Goal: Task Accomplishment & Management: Use online tool/utility

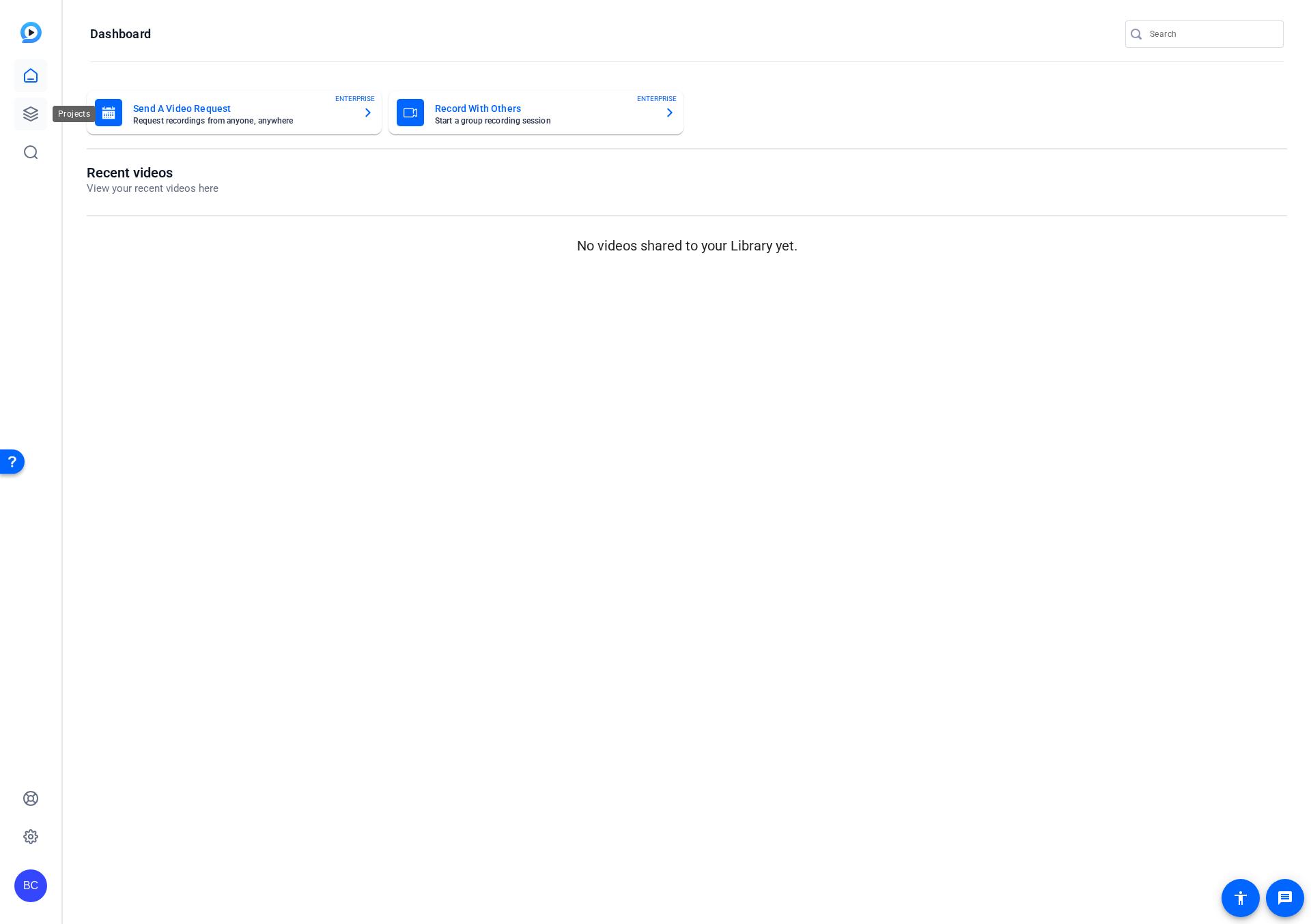
click at [26, 115] on icon at bounding box center [30, 113] width 14 height 14
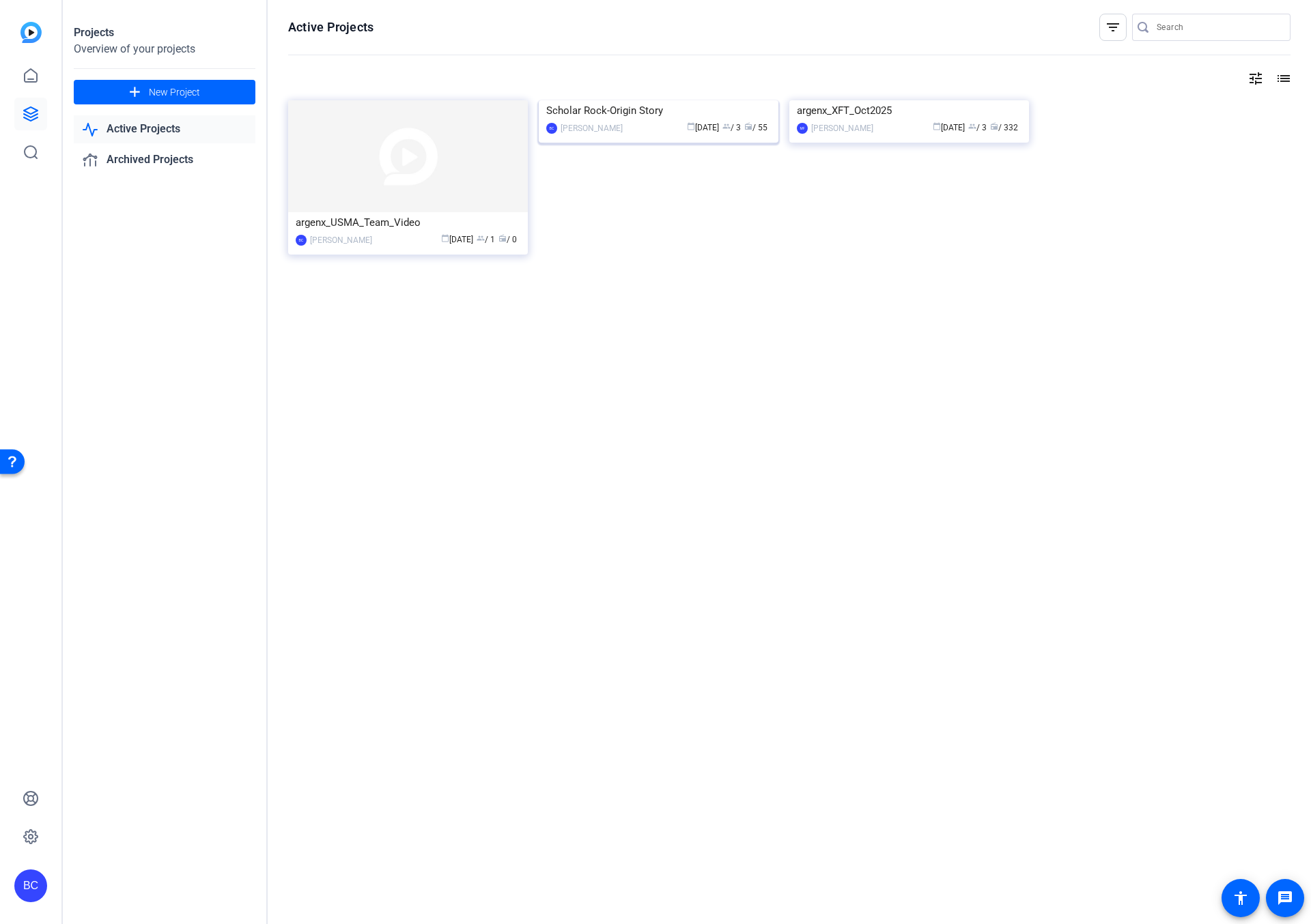
click at [695, 100] on img at bounding box center [658, 100] width 240 height 0
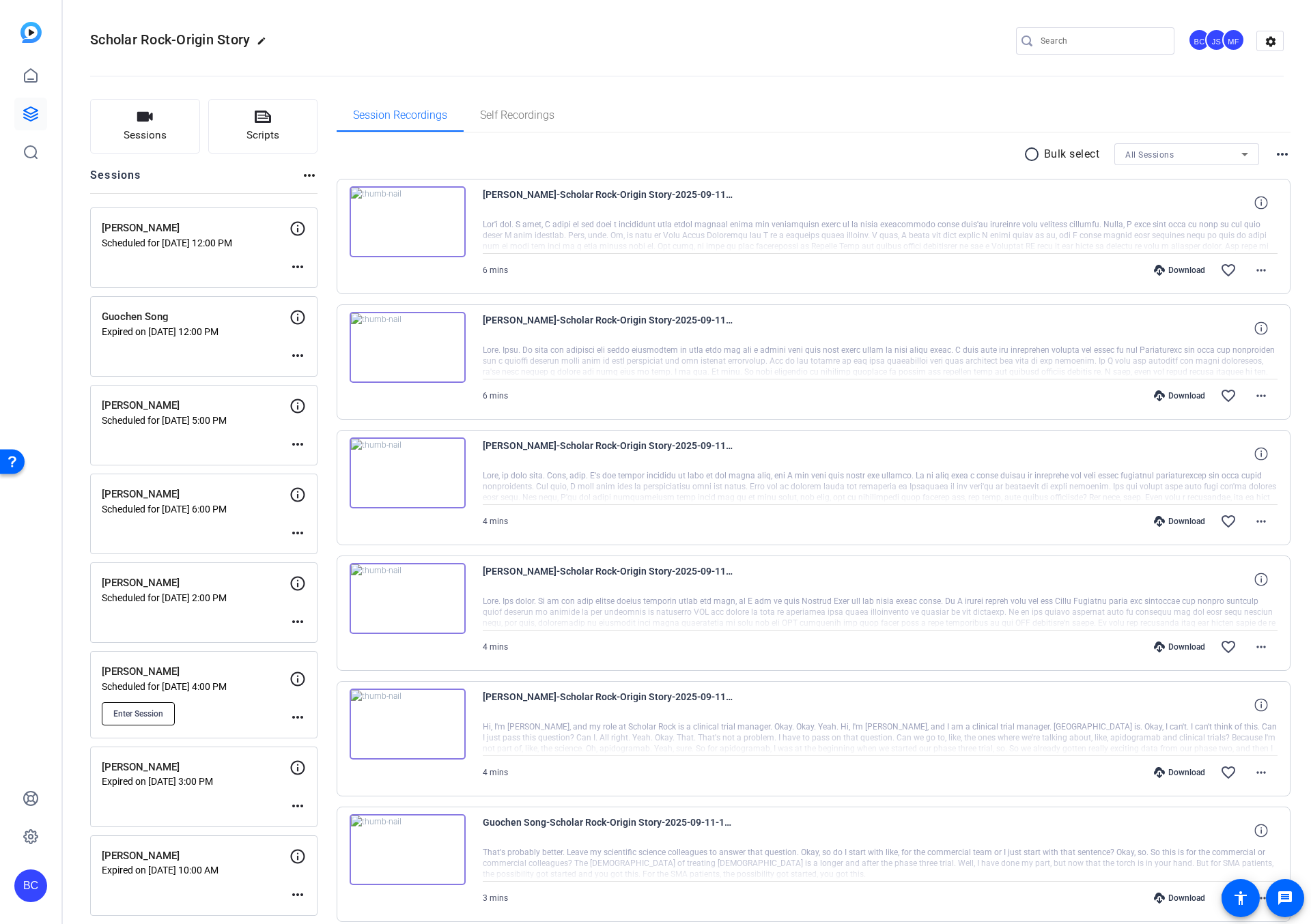
click at [113, 717] on span "Enter Session" at bounding box center [138, 714] width 50 height 11
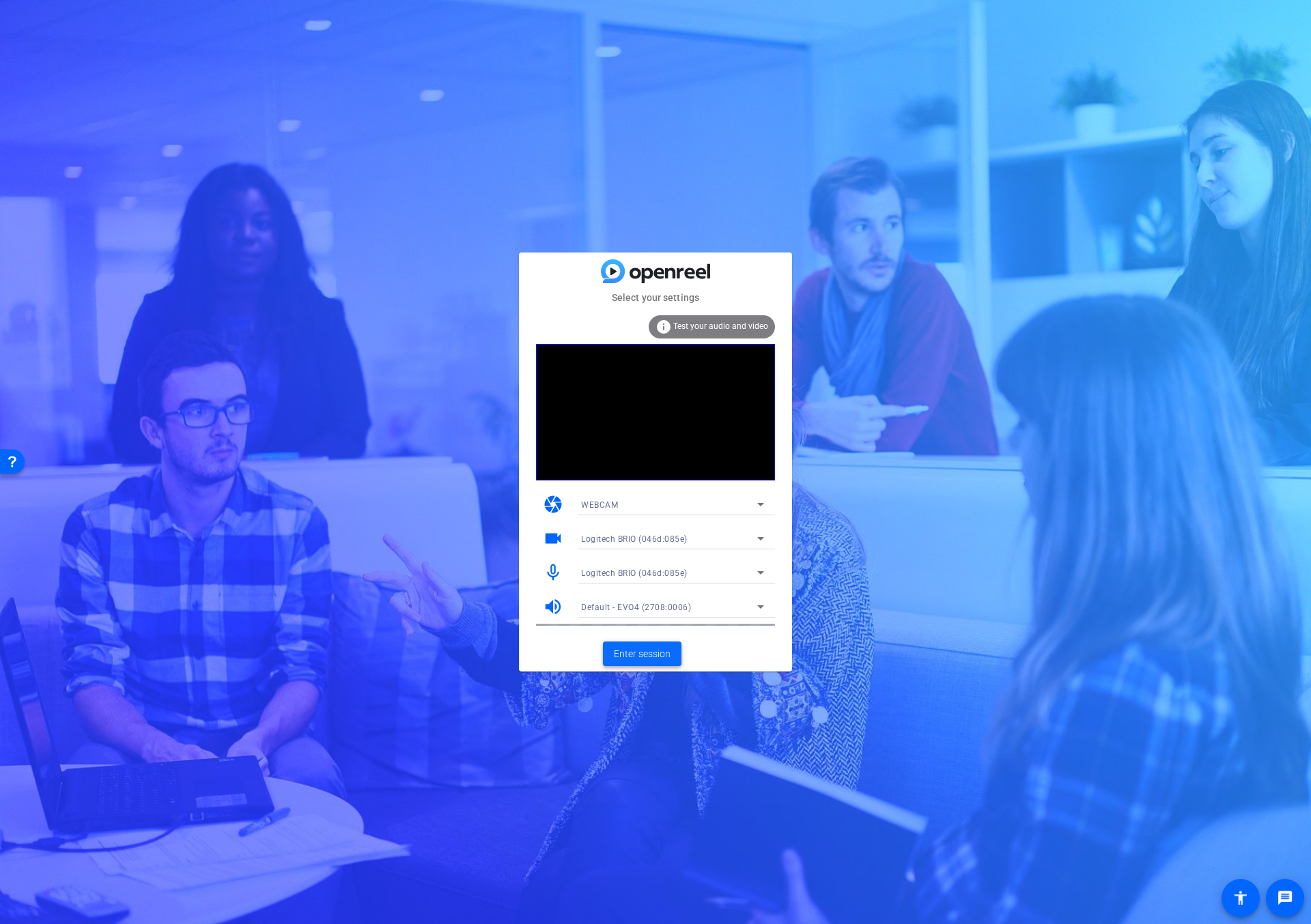
click at [626, 652] on span "Enter session" at bounding box center [642, 655] width 56 height 14
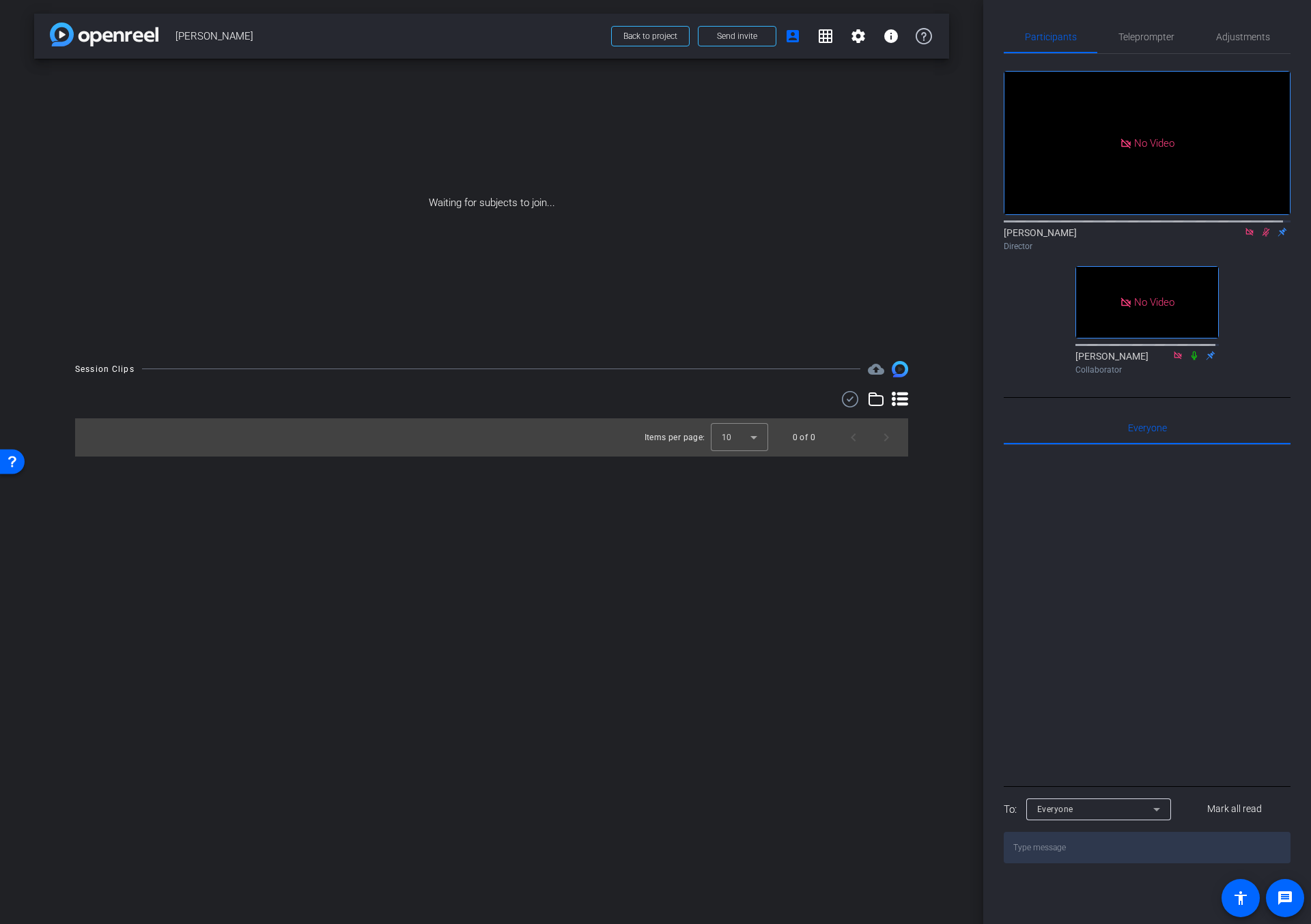
click at [1260, 237] on icon at bounding box center [1265, 232] width 11 height 9
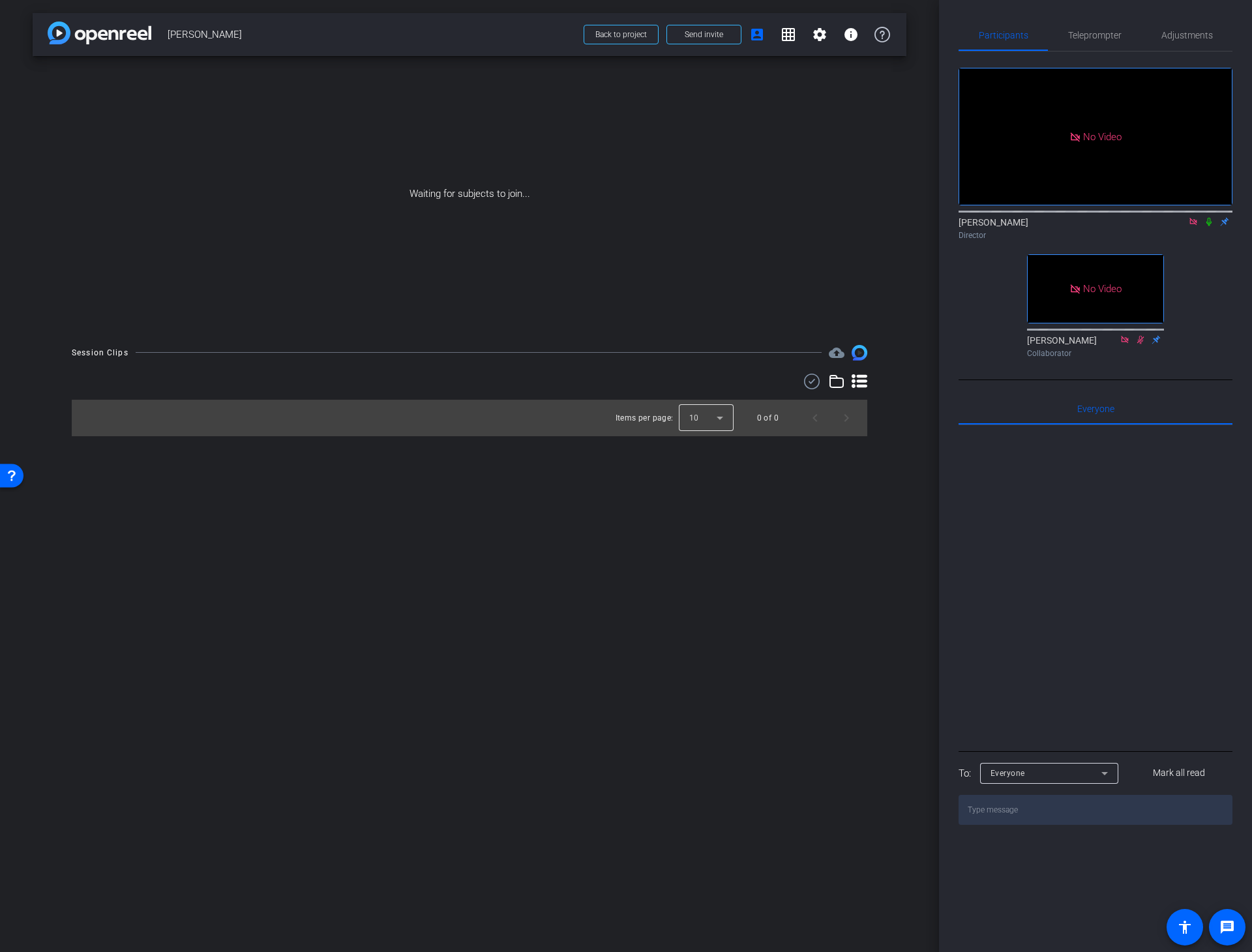
click at [714, 421] on div at bounding box center [706, 418] width 55 height 31
click at [694, 490] on span "25" at bounding box center [694, 489] width 10 height 16
click at [1205, 226] on icon at bounding box center [1209, 222] width 10 height 9
click at [863, 376] on icon at bounding box center [859, 381] width 16 height 14
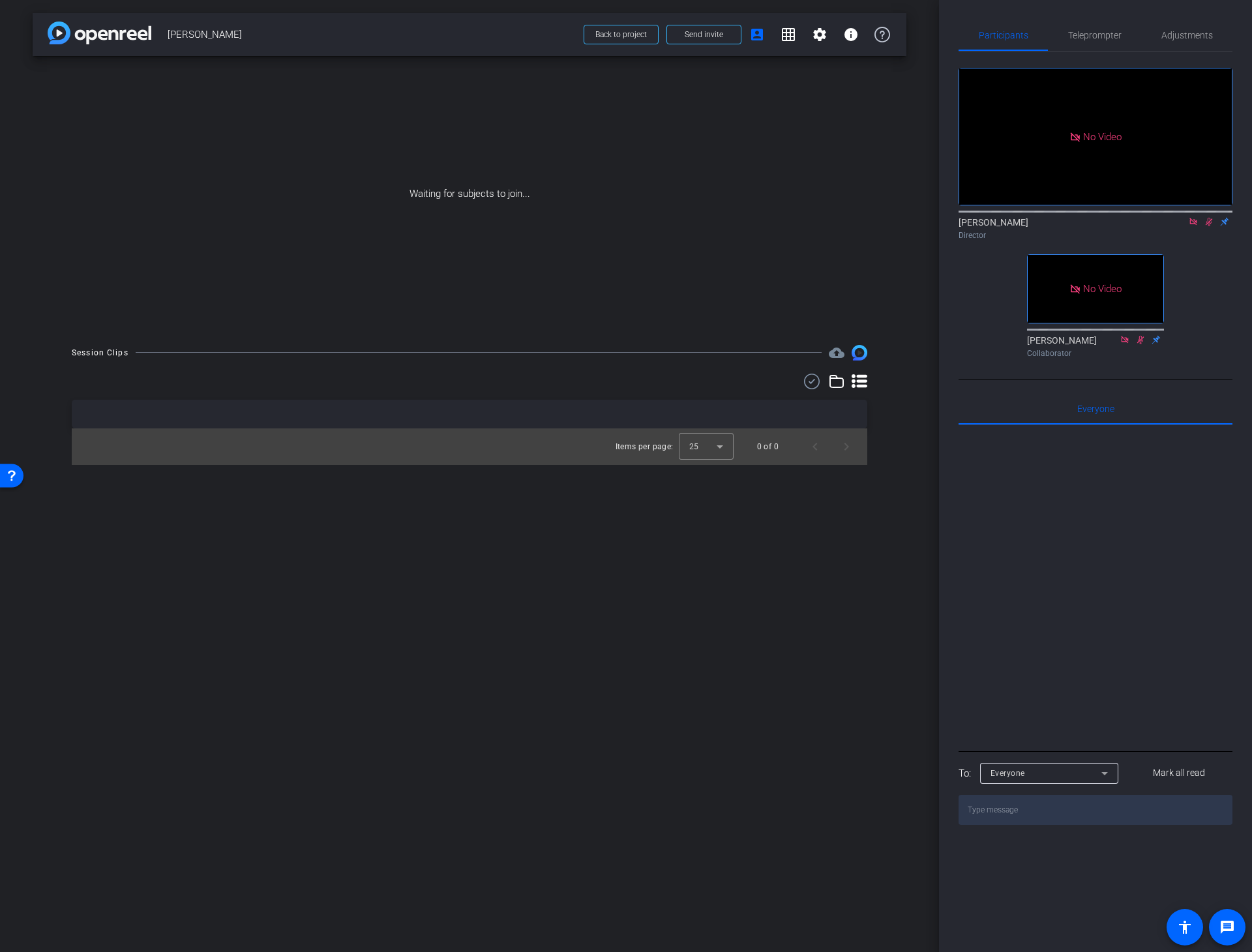
click at [540, 679] on div "arrow_back [PERSON_NAME] Back to project Send invite account_box grid_on settin…" at bounding box center [469, 476] width 939 height 952
click at [1206, 226] on icon at bounding box center [1209, 222] width 7 height 8
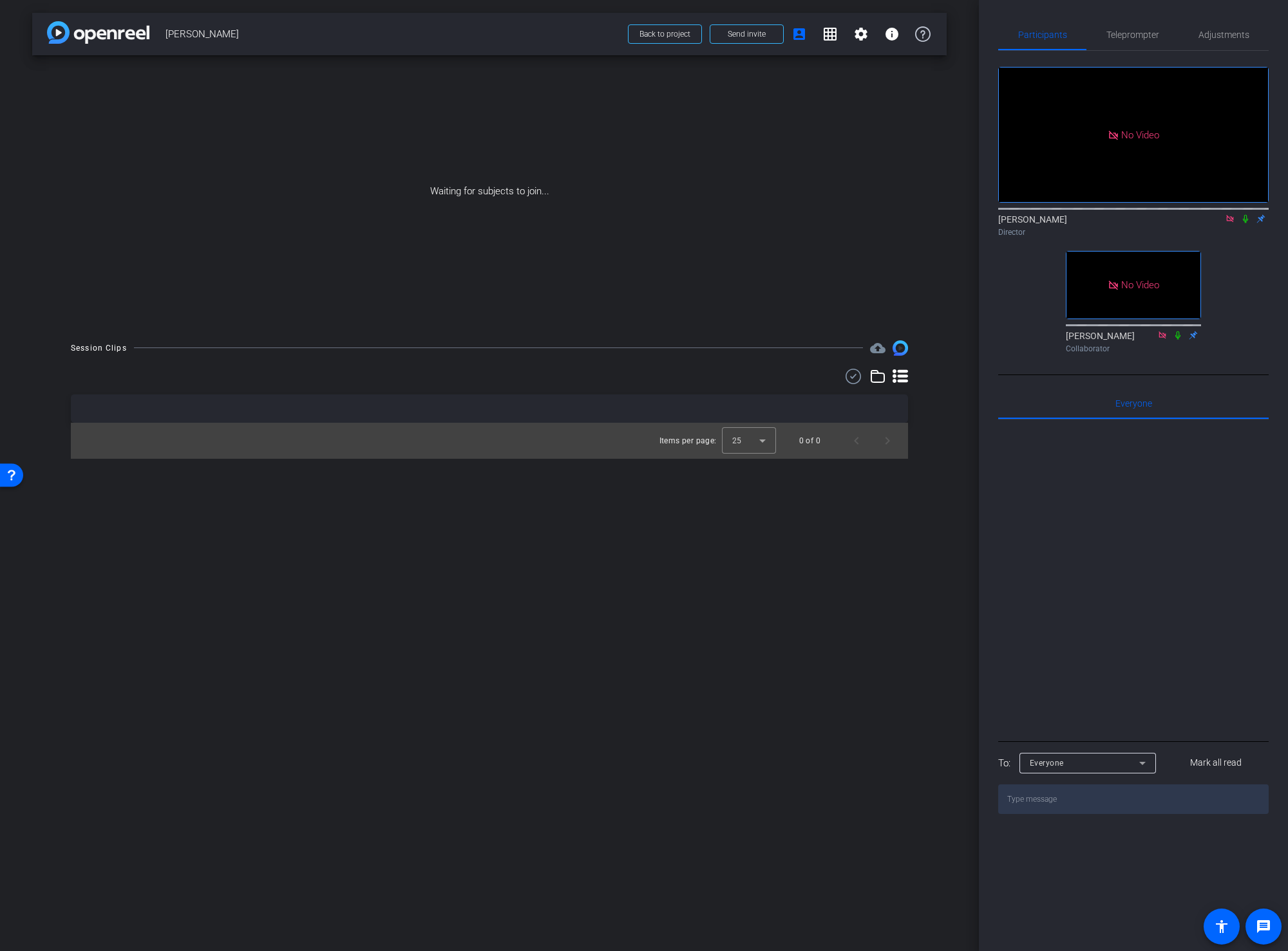
click at [942, 461] on div "arrow_back [PERSON_NAME] Back to project Send invite account_box grid_on settin…" at bounding box center [489, 476] width 979 height 951
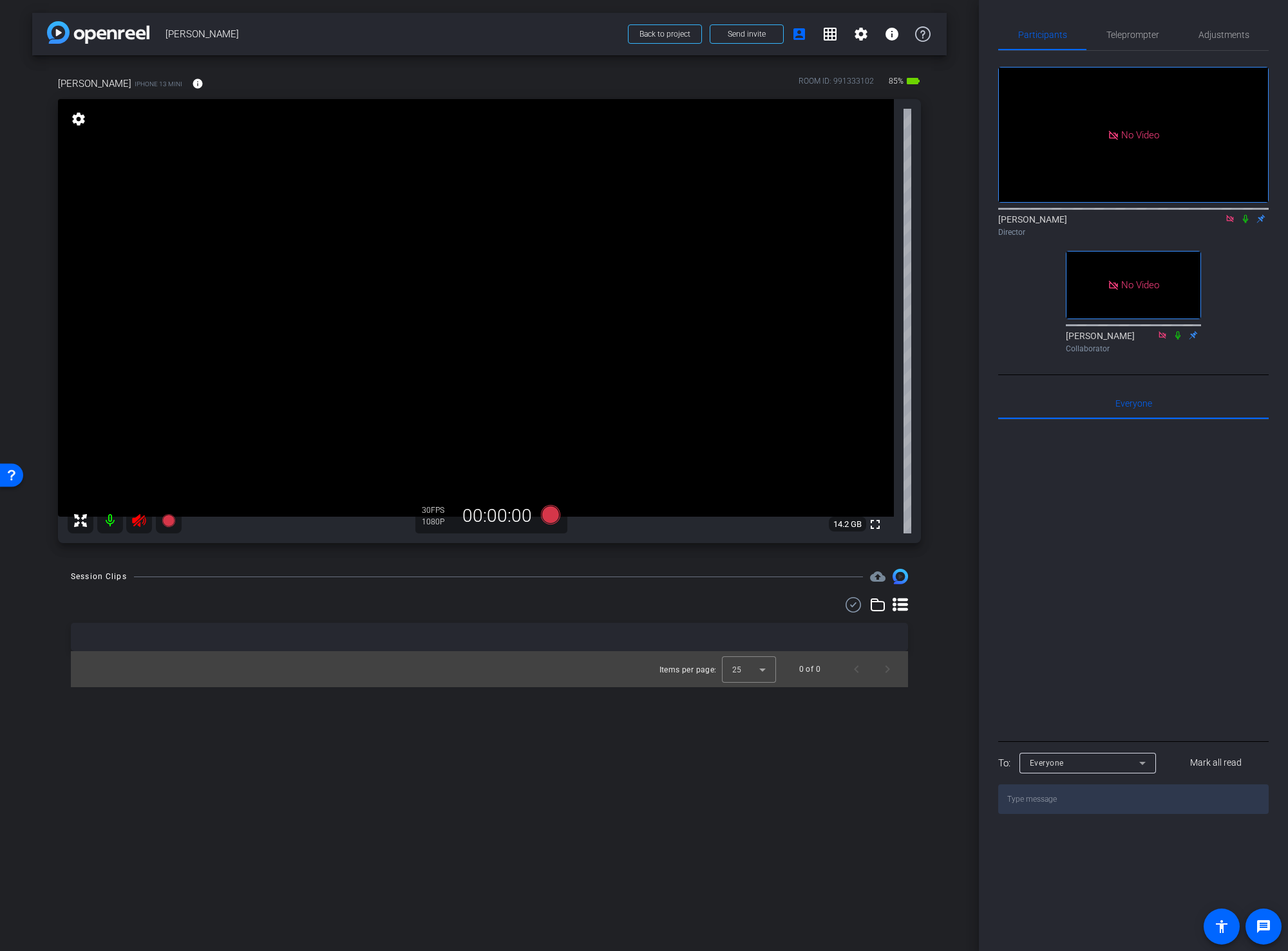
drag, startPoint x: 135, startPoint y: 518, endPoint x: 133, endPoint y: 527, distance: 9.2
click at [134, 520] on icon at bounding box center [139, 520] width 16 height 16
click at [1229, 223] on icon at bounding box center [1229, 219] width 10 height 9
click at [938, 457] on div "[PERSON_NAME] iPhone 13 mini info ROOM ID: 991333102 85% battery_std fullscreen…" at bounding box center [489, 305] width 915 height 501
drag, startPoint x: 955, startPoint y: 447, endPoint x: 951, endPoint y: 458, distance: 11.7
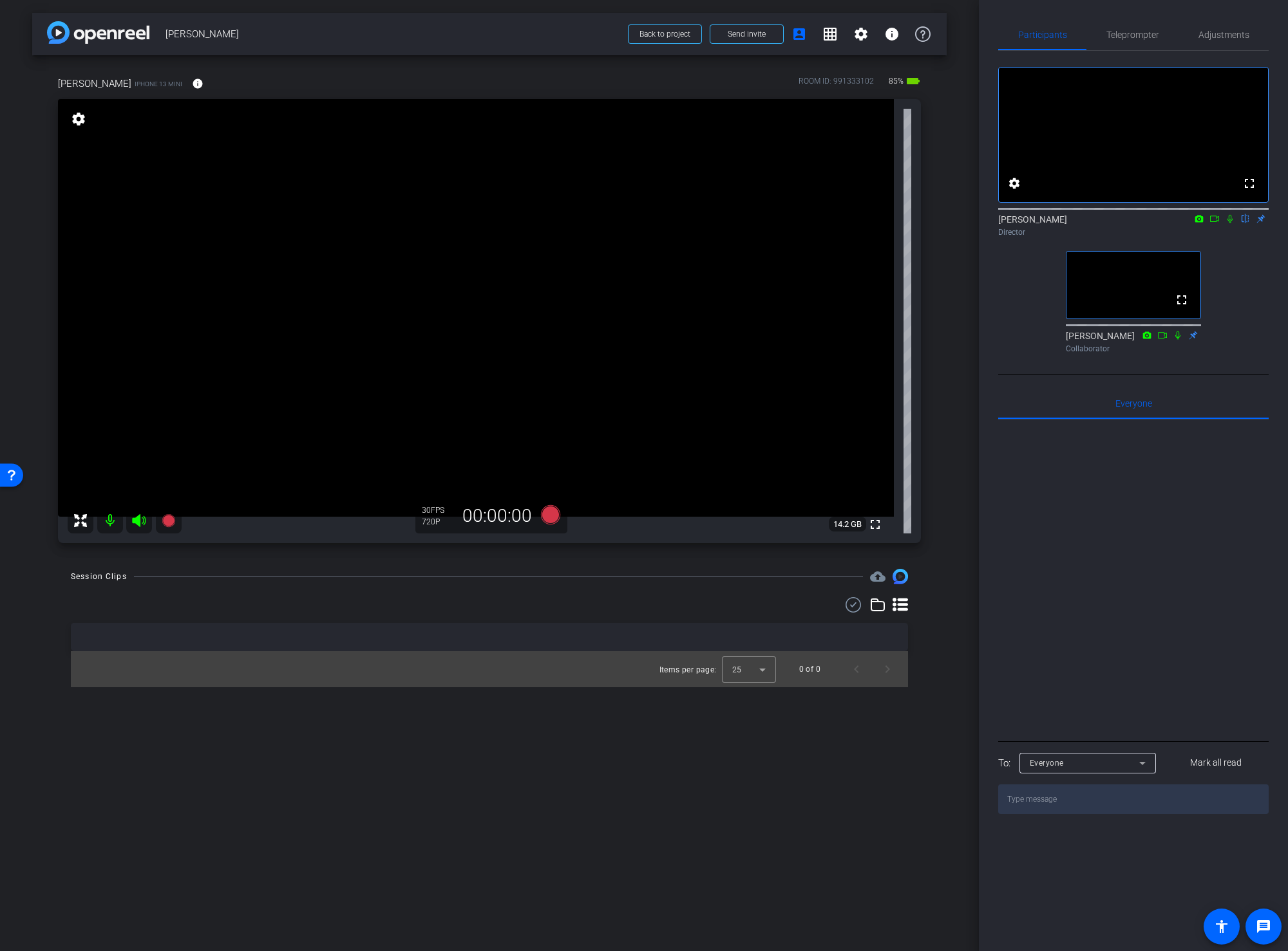
click at [955, 448] on div "arrow_back [PERSON_NAME] Back to project Send invite account_box grid_on settin…" at bounding box center [489, 476] width 979 height 951
click at [203, 82] on mat-icon "info" at bounding box center [198, 83] width 12 height 12
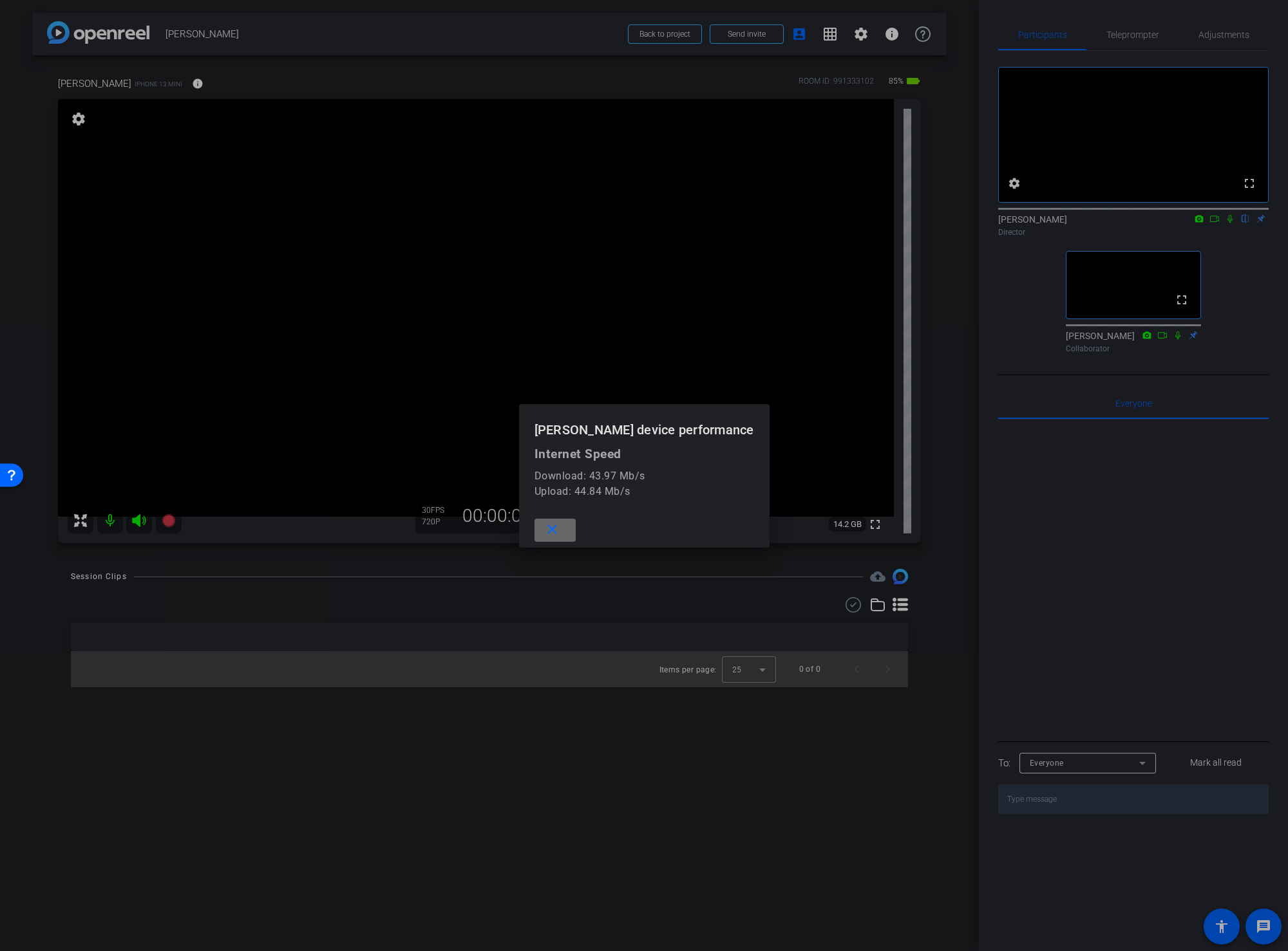
click at [553, 527] on span at bounding box center [555, 530] width 41 height 31
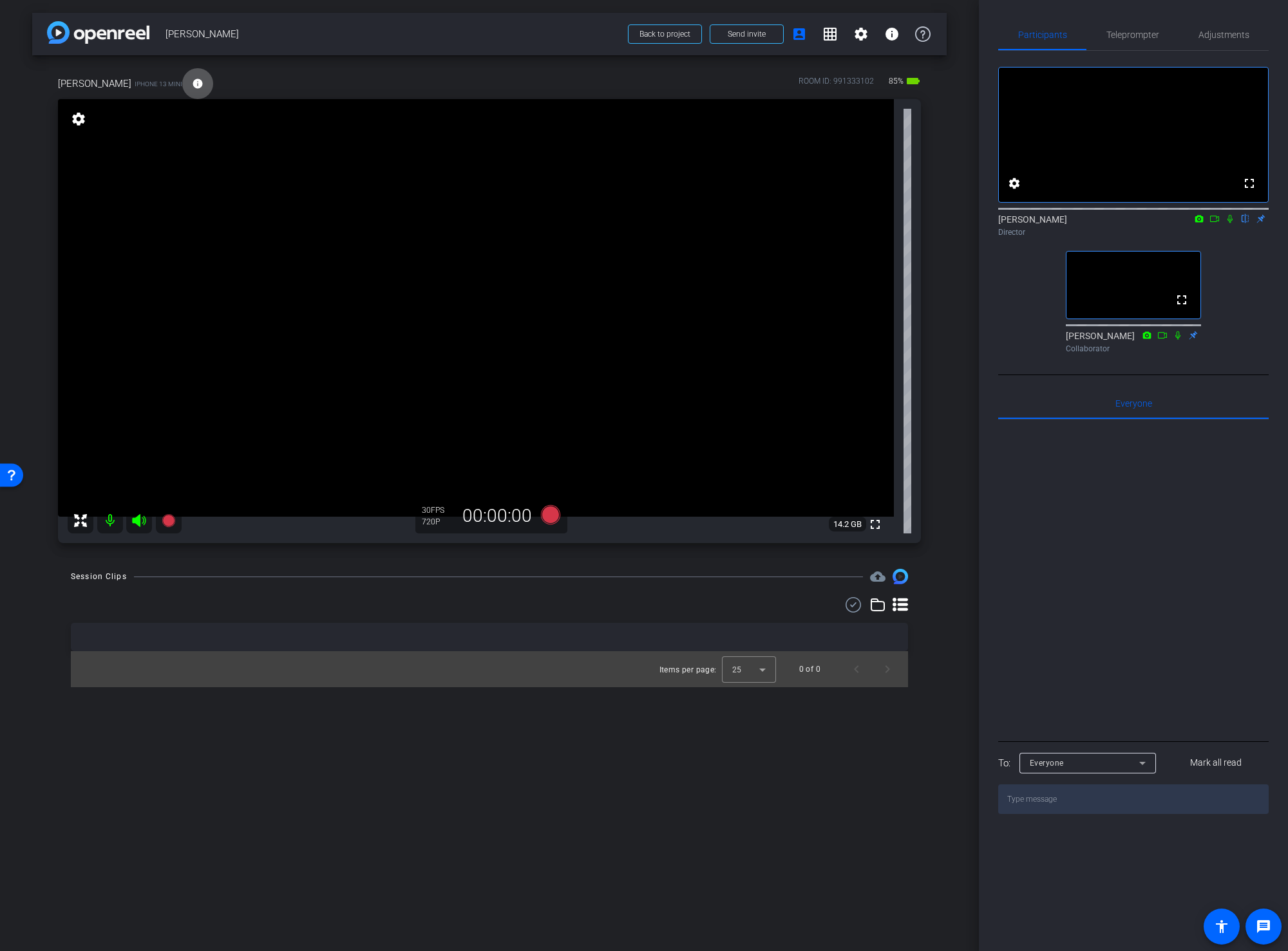
drag, startPoint x: 939, startPoint y: 416, endPoint x: 939, endPoint y: 422, distance: 6.0
click at [939, 416] on div "[PERSON_NAME] iPhone 13 mini info ROOM ID: 991333102 85% battery_std fullscreen…" at bounding box center [489, 305] width 915 height 501
click at [1221, 34] on span "Adjustments" at bounding box center [1223, 34] width 51 height 9
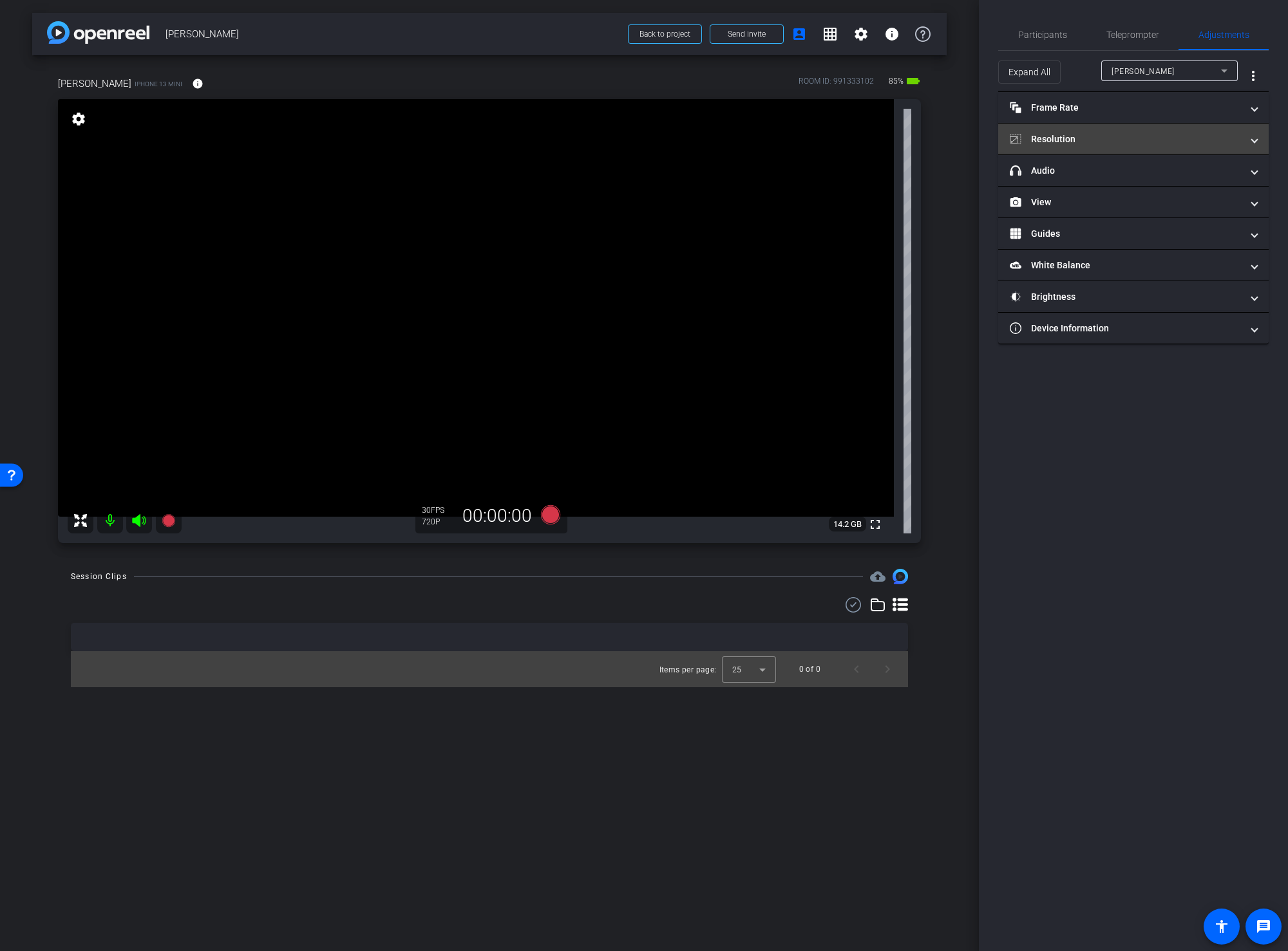
click at [1128, 137] on mat-panel-title "Resolution" at bounding box center [1125, 140] width 232 height 14
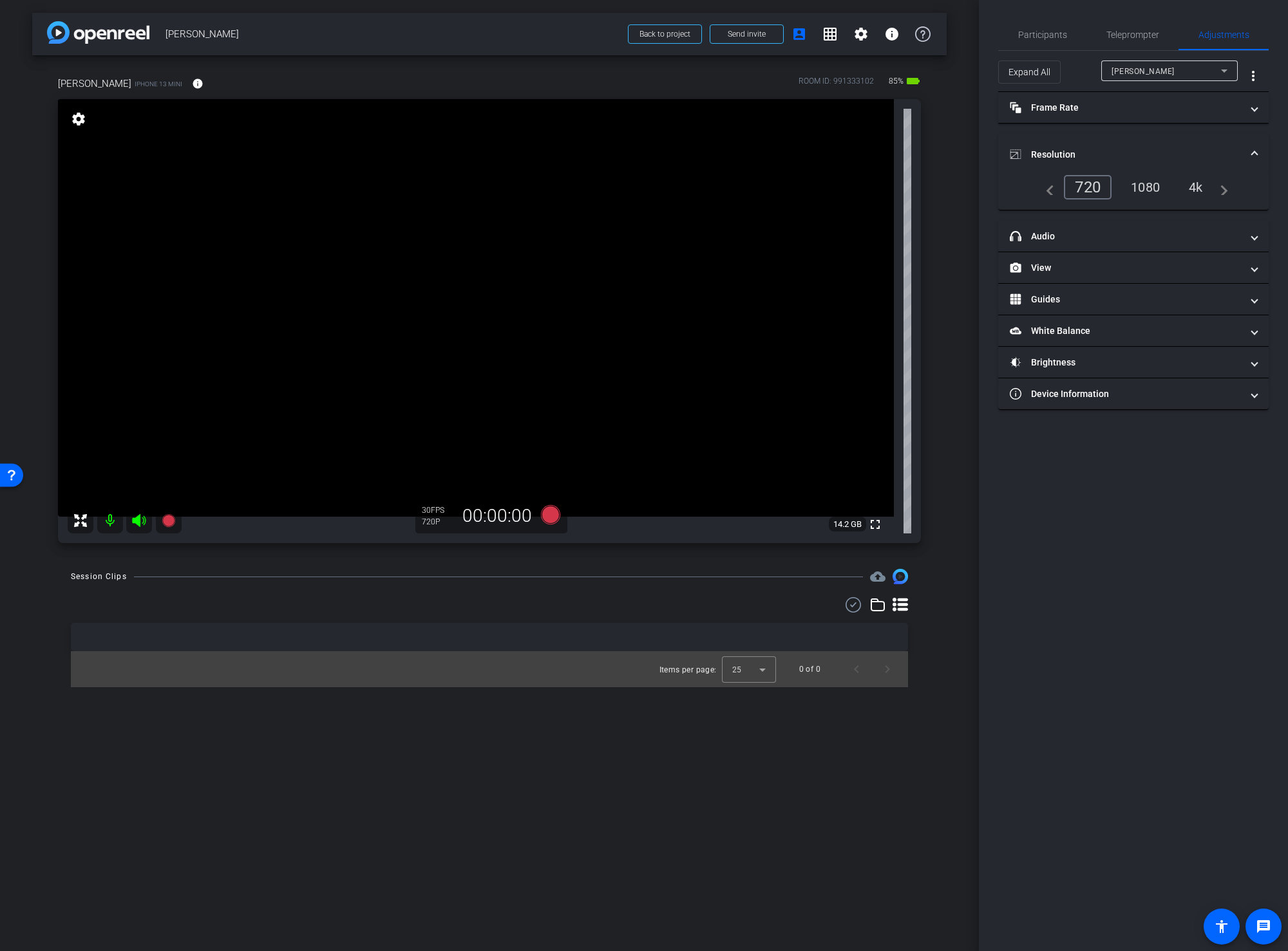
click at [1196, 187] on div "4k" at bounding box center [1195, 187] width 33 height 22
click at [1041, 30] on span "Participants" at bounding box center [1043, 34] width 49 height 9
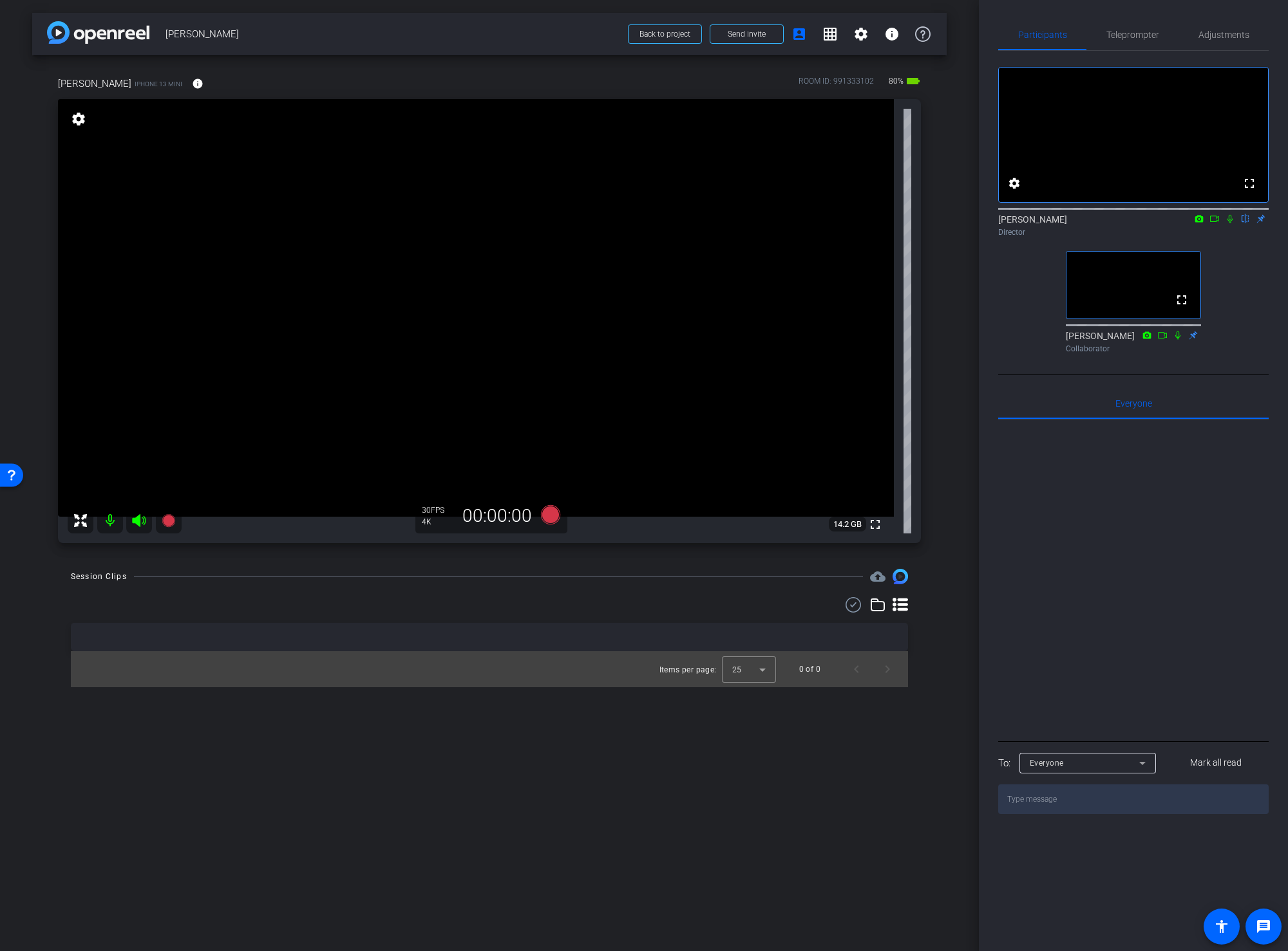
click at [949, 490] on div "arrow_back [PERSON_NAME] Back to project Send invite account_box grid_on settin…" at bounding box center [489, 476] width 979 height 951
click at [1218, 35] on span "Adjustments" at bounding box center [1223, 34] width 51 height 9
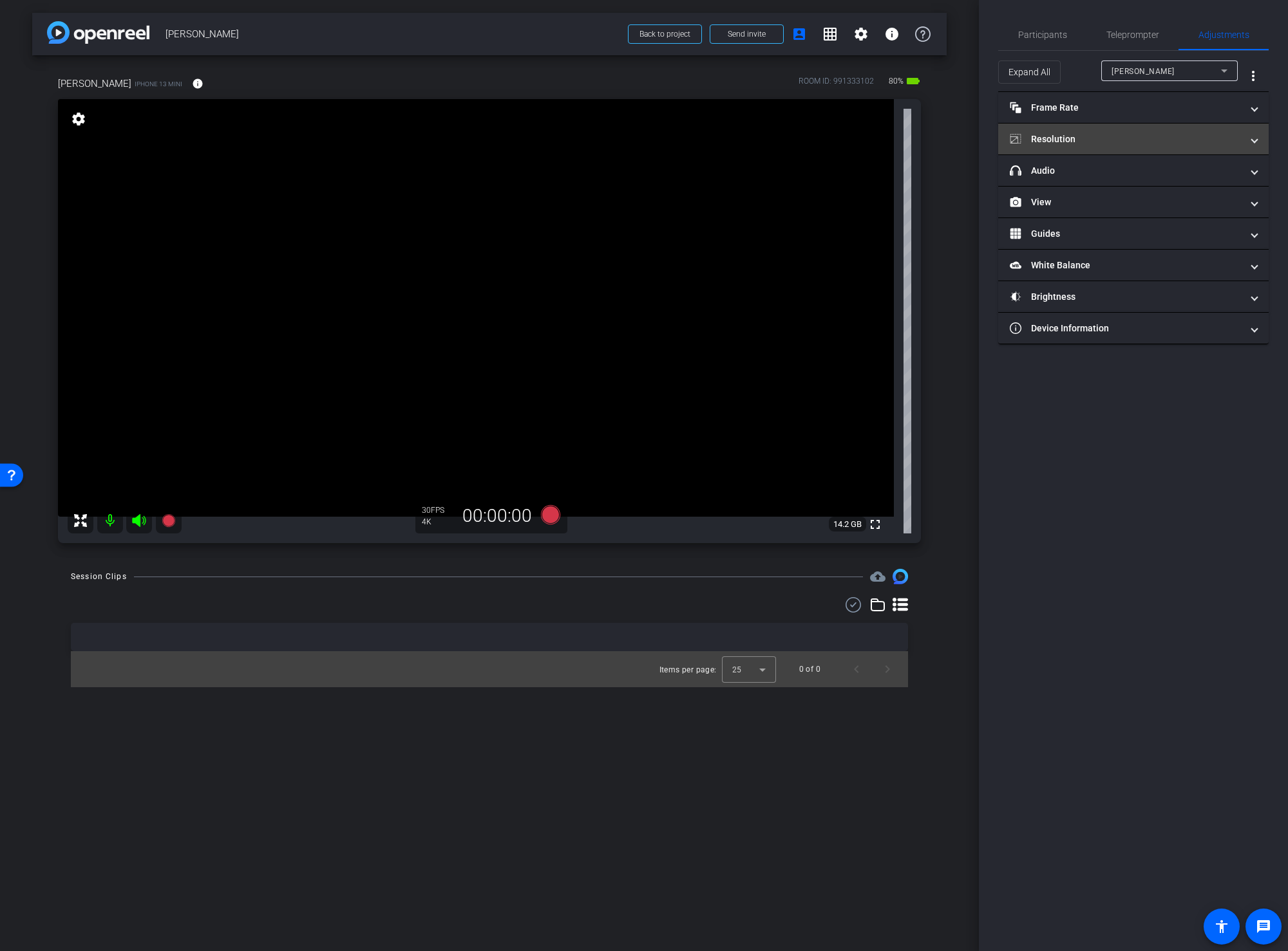
click at [1097, 142] on mat-panel-title "Resolution" at bounding box center [1125, 140] width 232 height 14
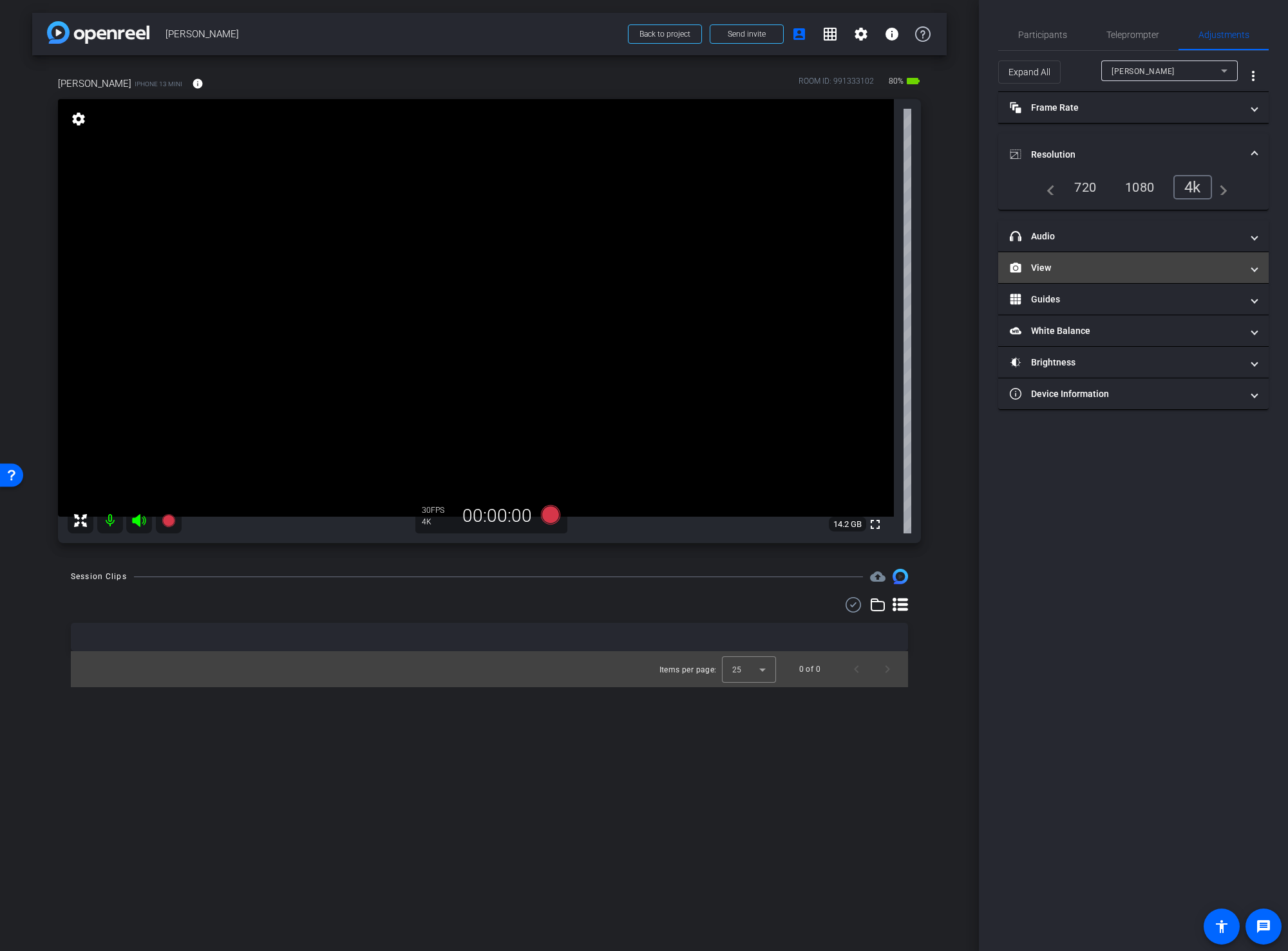
click at [1094, 270] on mat-panel-title "View" at bounding box center [1125, 268] width 232 height 14
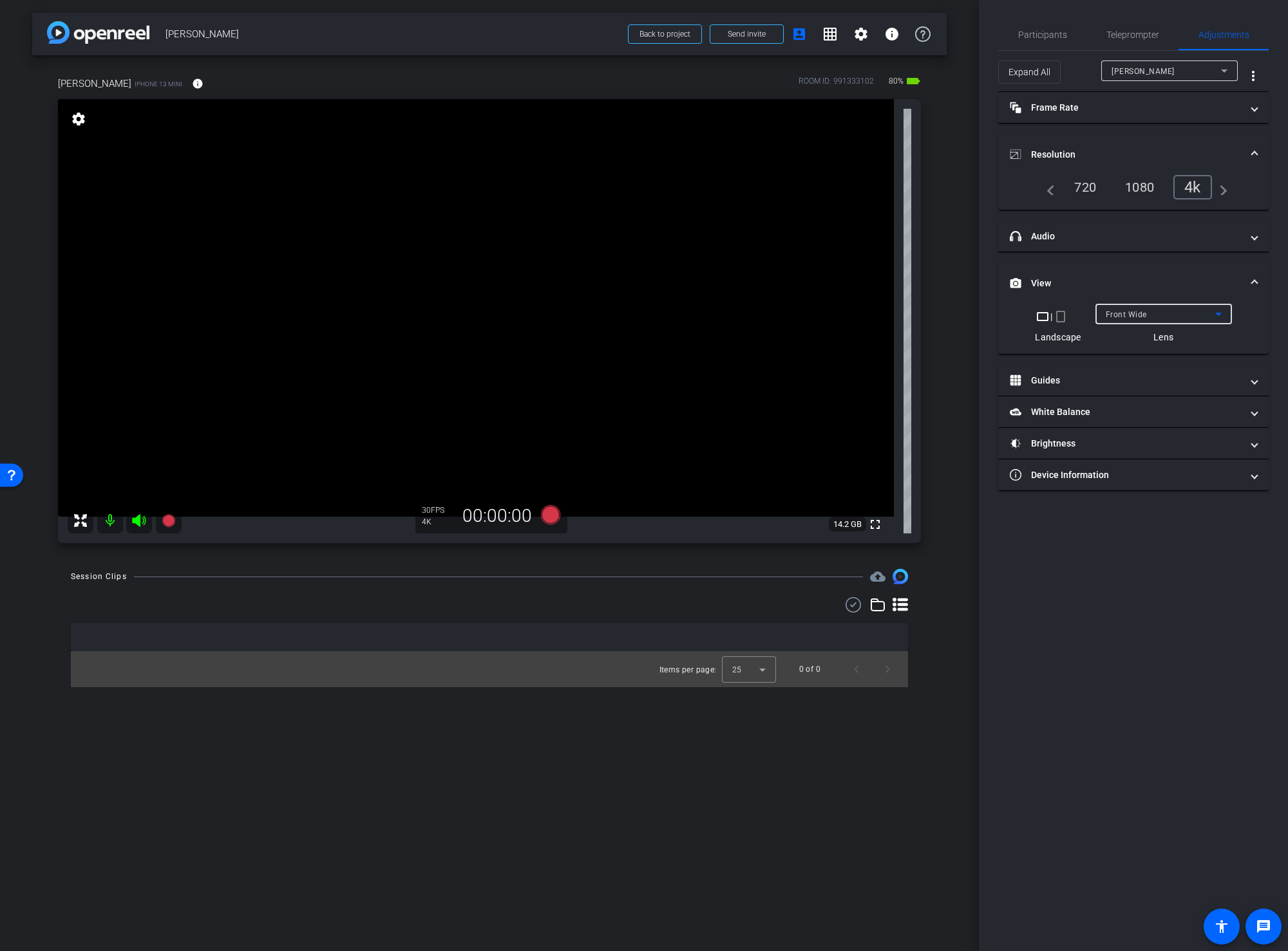
click at [1122, 313] on span "Front Wide" at bounding box center [1126, 314] width 41 height 9
click at [1120, 341] on span "Back Wide" at bounding box center [1125, 340] width 41 height 16
click at [944, 550] on div "[PERSON_NAME] iPhone 13 mini info ROOM ID: 991333102 80% battery_std fullscreen…" at bounding box center [489, 305] width 915 height 501
click at [1060, 31] on span "Participants" at bounding box center [1043, 34] width 49 height 9
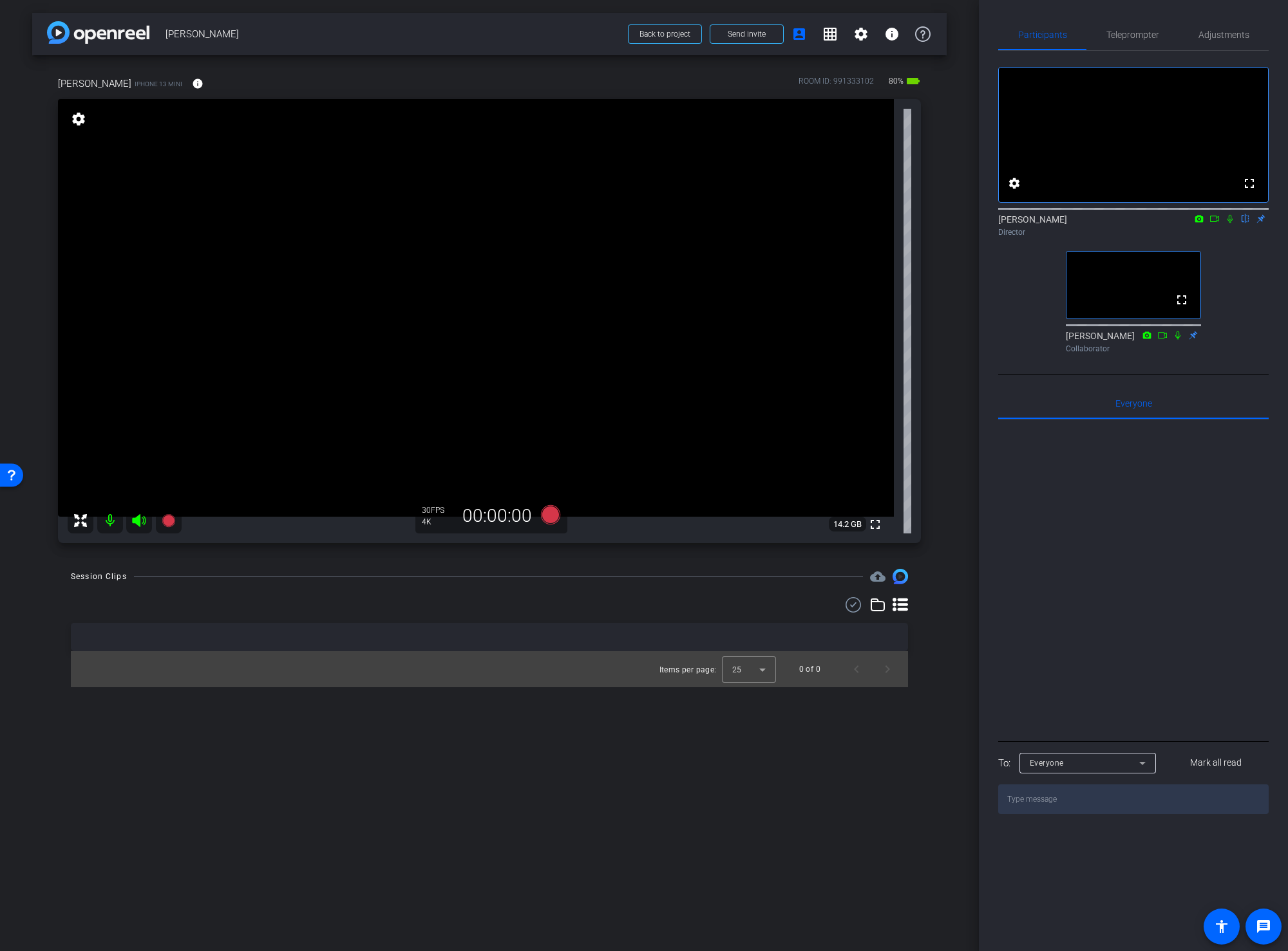
drag, startPoint x: 1215, startPoint y: 235, endPoint x: 1203, endPoint y: 260, distance: 27.7
click at [1215, 223] on icon at bounding box center [1214, 219] width 10 height 9
click at [953, 435] on div "arrow_back [PERSON_NAME] Back to project Send invite account_box grid_on settin…" at bounding box center [489, 476] width 979 height 951
click at [354, 247] on video at bounding box center [476, 307] width 835 height 418
click at [957, 467] on div "arrow_back [PERSON_NAME] Back to project Send invite account_box grid_on settin…" at bounding box center [489, 476] width 979 height 951
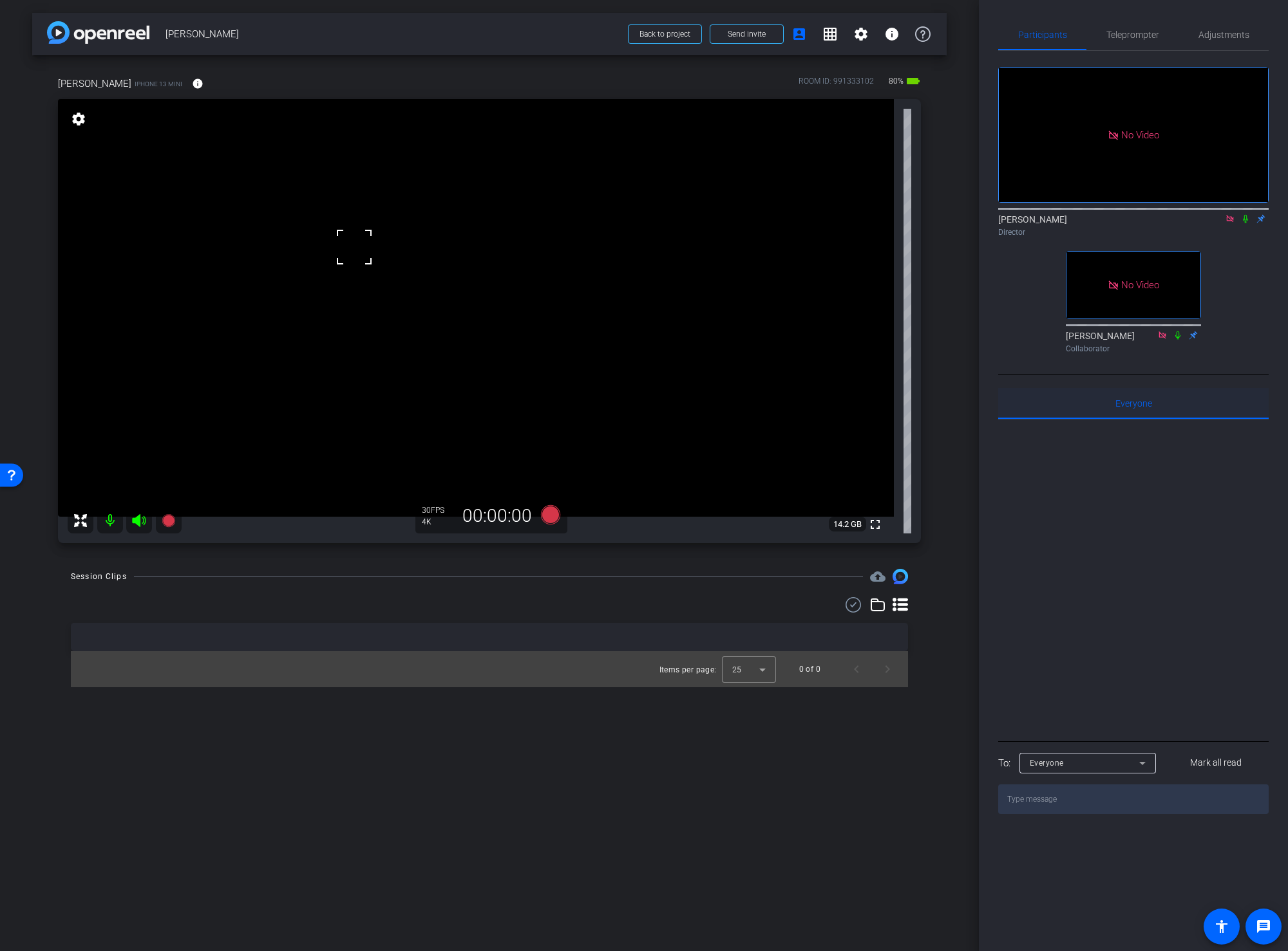
drag, startPoint x: 946, startPoint y: 566, endPoint x: 1024, endPoint y: 442, distance: 146.5
click at [945, 566] on div "arrow_back [PERSON_NAME] Back to project Send invite account_box grid_on settin…" at bounding box center [489, 476] width 979 height 951
click at [549, 513] on icon at bounding box center [551, 515] width 19 height 19
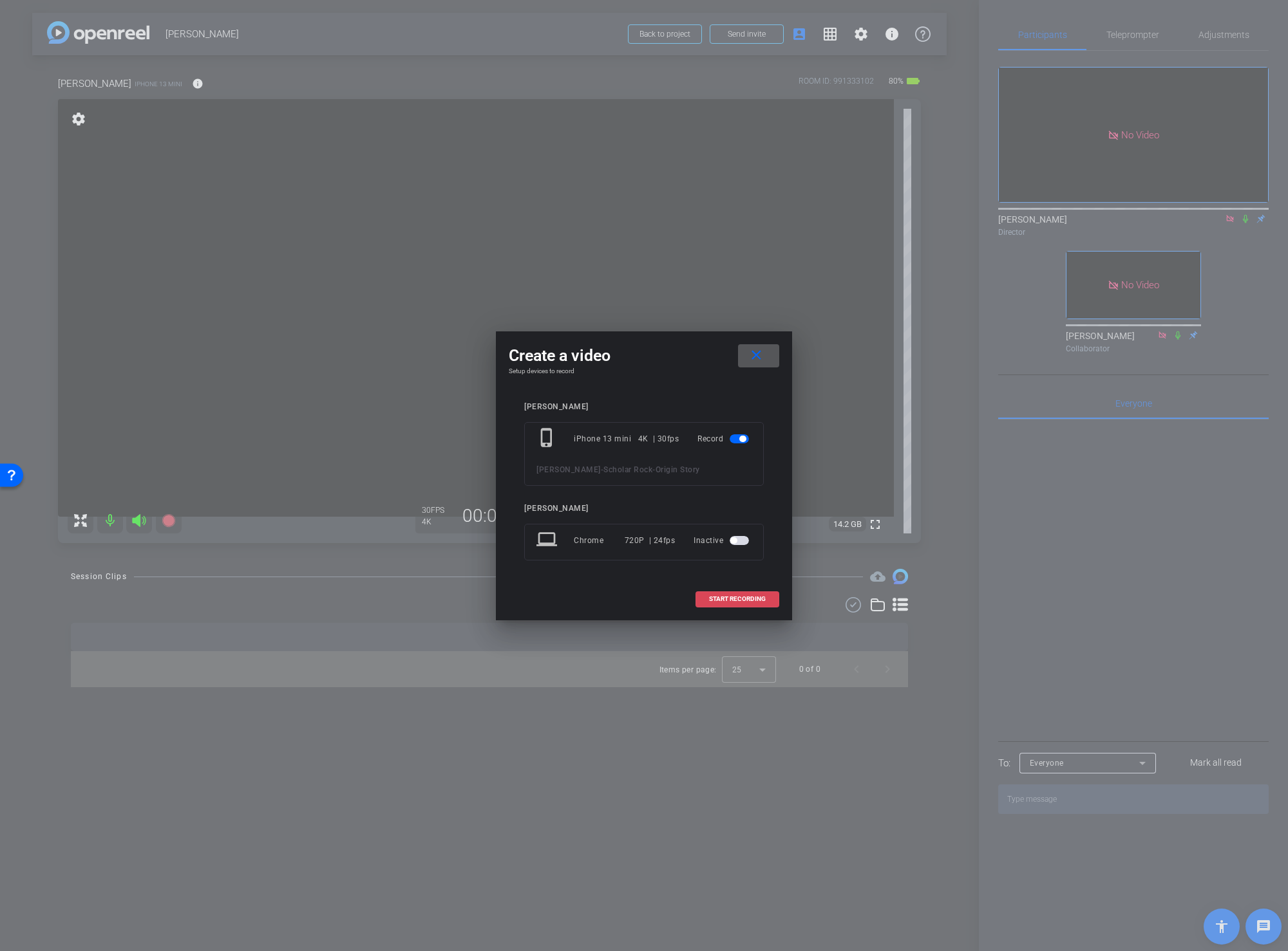
click at [718, 597] on span "START RECORDING" at bounding box center [737, 599] width 57 height 6
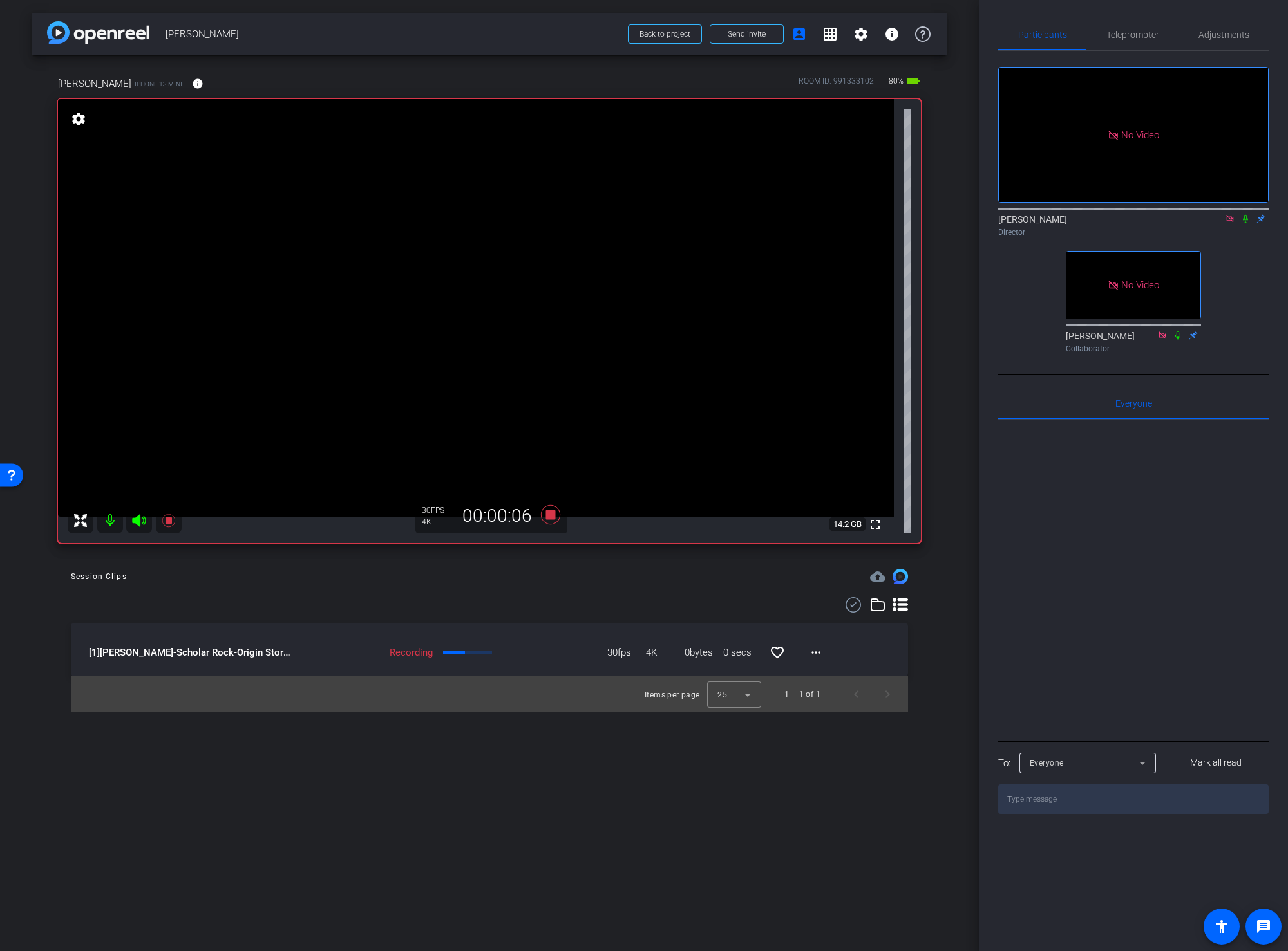
click at [945, 567] on div "arrow_back [PERSON_NAME] Back to project Send invite account_box grid_on settin…" at bounding box center [489, 476] width 979 height 951
click at [1236, 223] on icon at bounding box center [1245, 219] width 10 height 9
click at [547, 514] on icon at bounding box center [551, 515] width 19 height 19
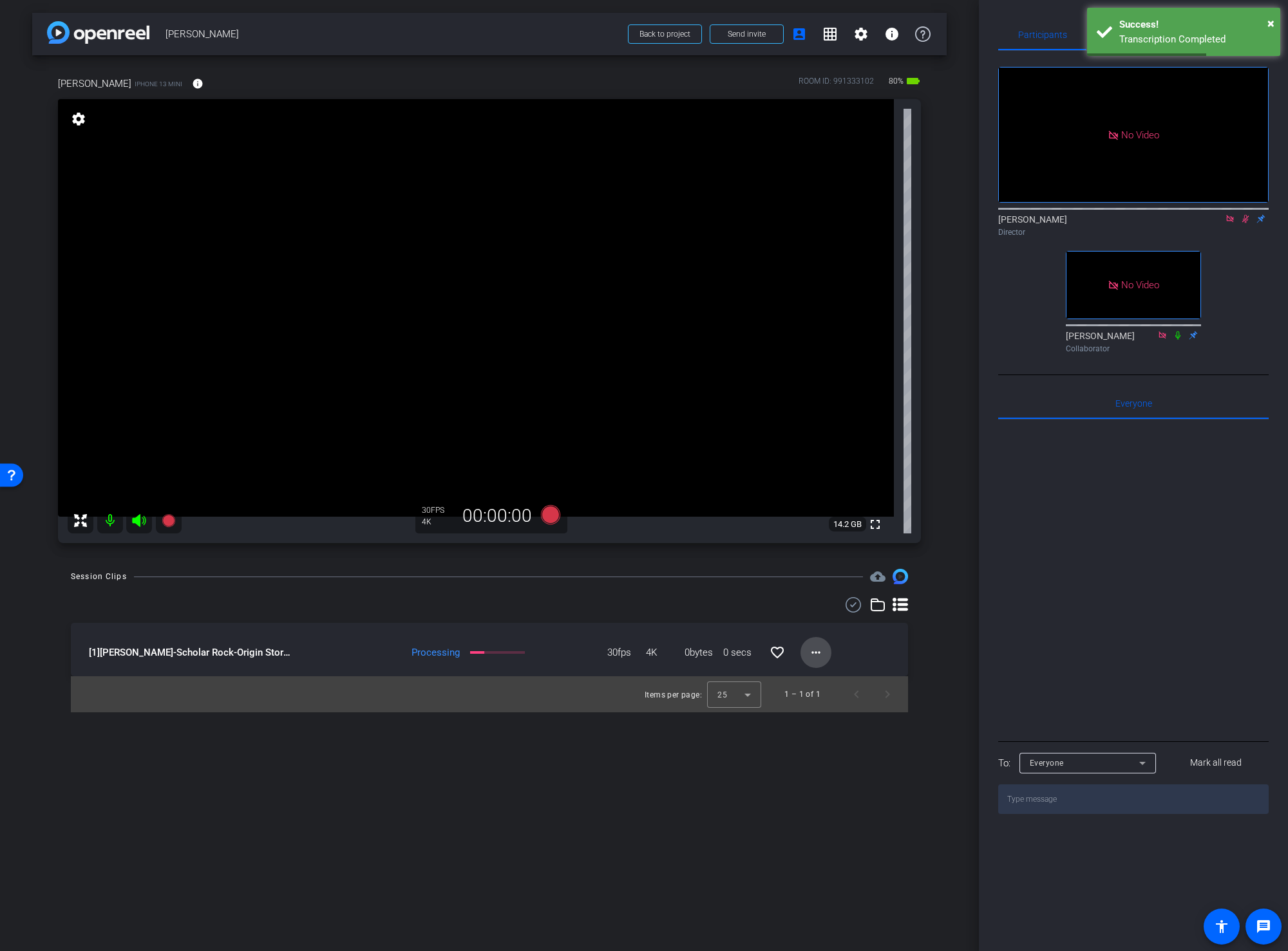
click at [816, 649] on mat-icon "more_horiz" at bounding box center [816, 653] width 16 height 16
click at [830, 681] on span "Download Original" at bounding box center [848, 679] width 77 height 16
click at [1236, 223] on icon at bounding box center [1245, 219] width 7 height 8
click at [378, 268] on video at bounding box center [476, 307] width 835 height 418
click at [945, 612] on div "Session Clips cloud_upload play_circle_outline [1] [PERSON_NAME]-Scholar Rock-O…" at bounding box center [489, 640] width 915 height 144
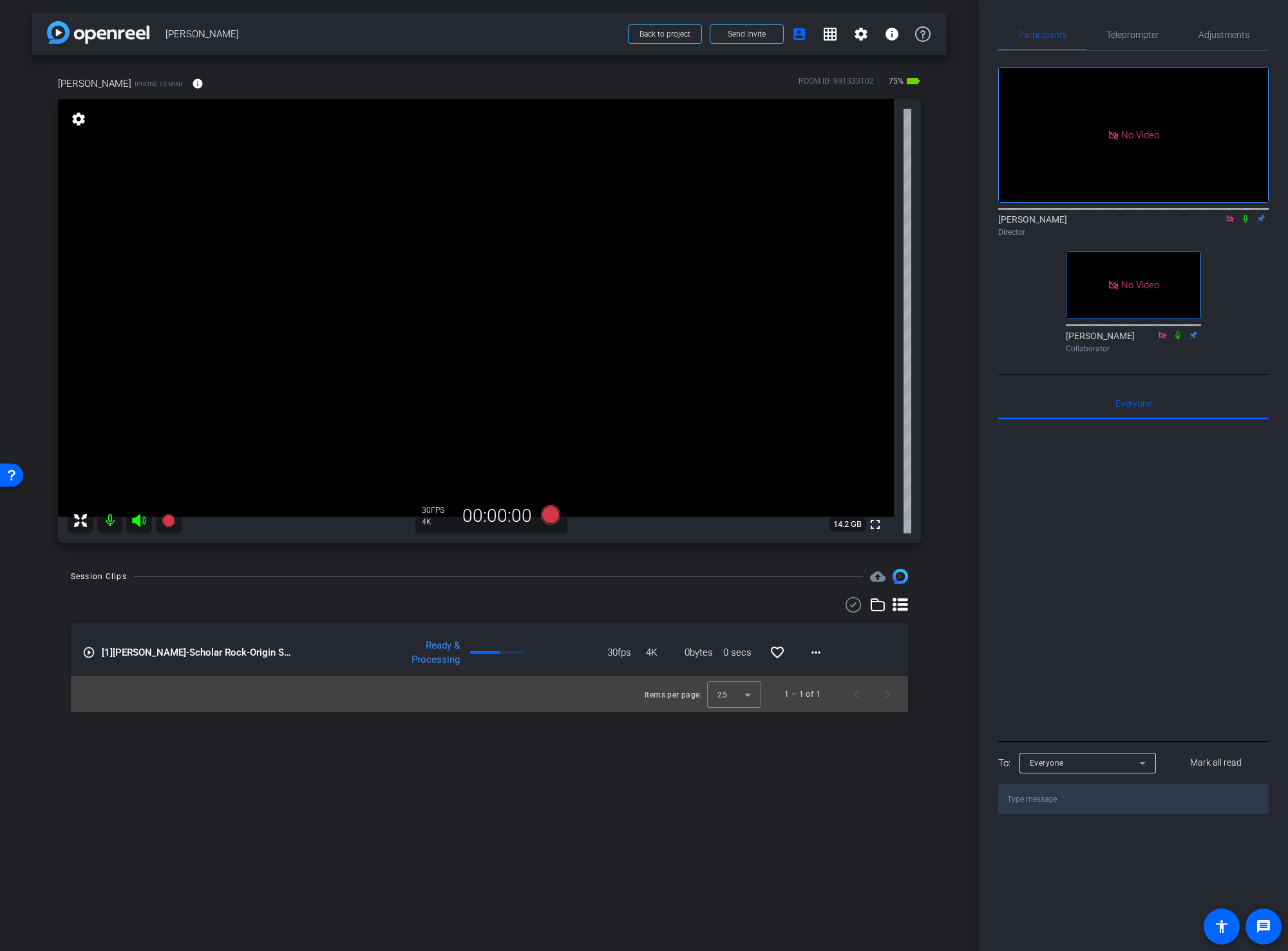
click at [945, 610] on div "Session Clips cloud_upload play_circle_outline [1] [PERSON_NAME]-Scholar Rock-O…" at bounding box center [489, 640] width 915 height 144
click at [939, 563] on div "arrow_back [PERSON_NAME] Back to project Send invite account_box grid_on settin…" at bounding box center [489, 476] width 979 height 951
click at [352, 275] on video at bounding box center [476, 307] width 835 height 418
click at [1236, 223] on icon at bounding box center [1245, 219] width 10 height 9
click at [549, 513] on icon at bounding box center [551, 515] width 19 height 19
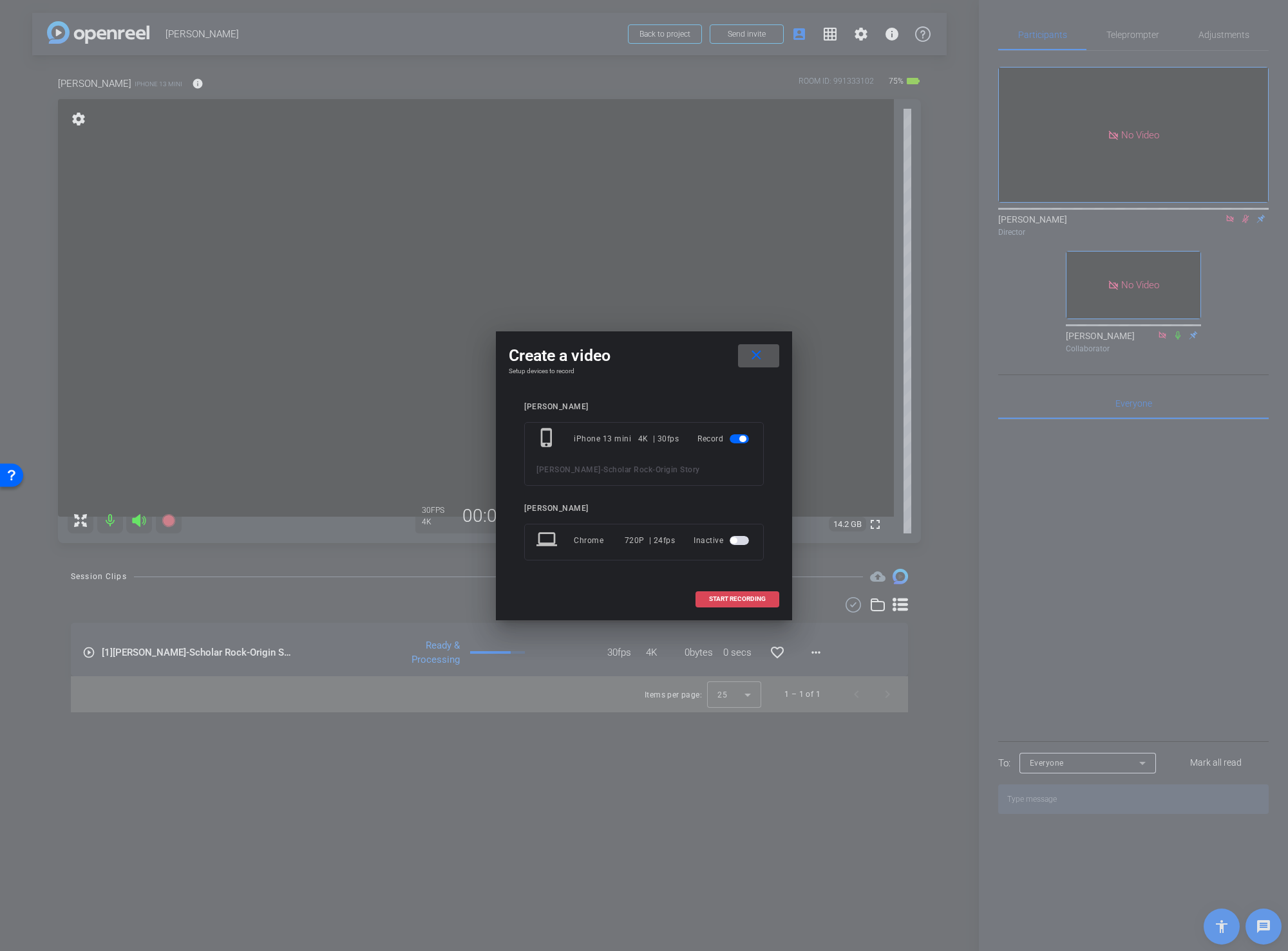
click at [752, 597] on span "START RECORDING" at bounding box center [737, 599] width 57 height 6
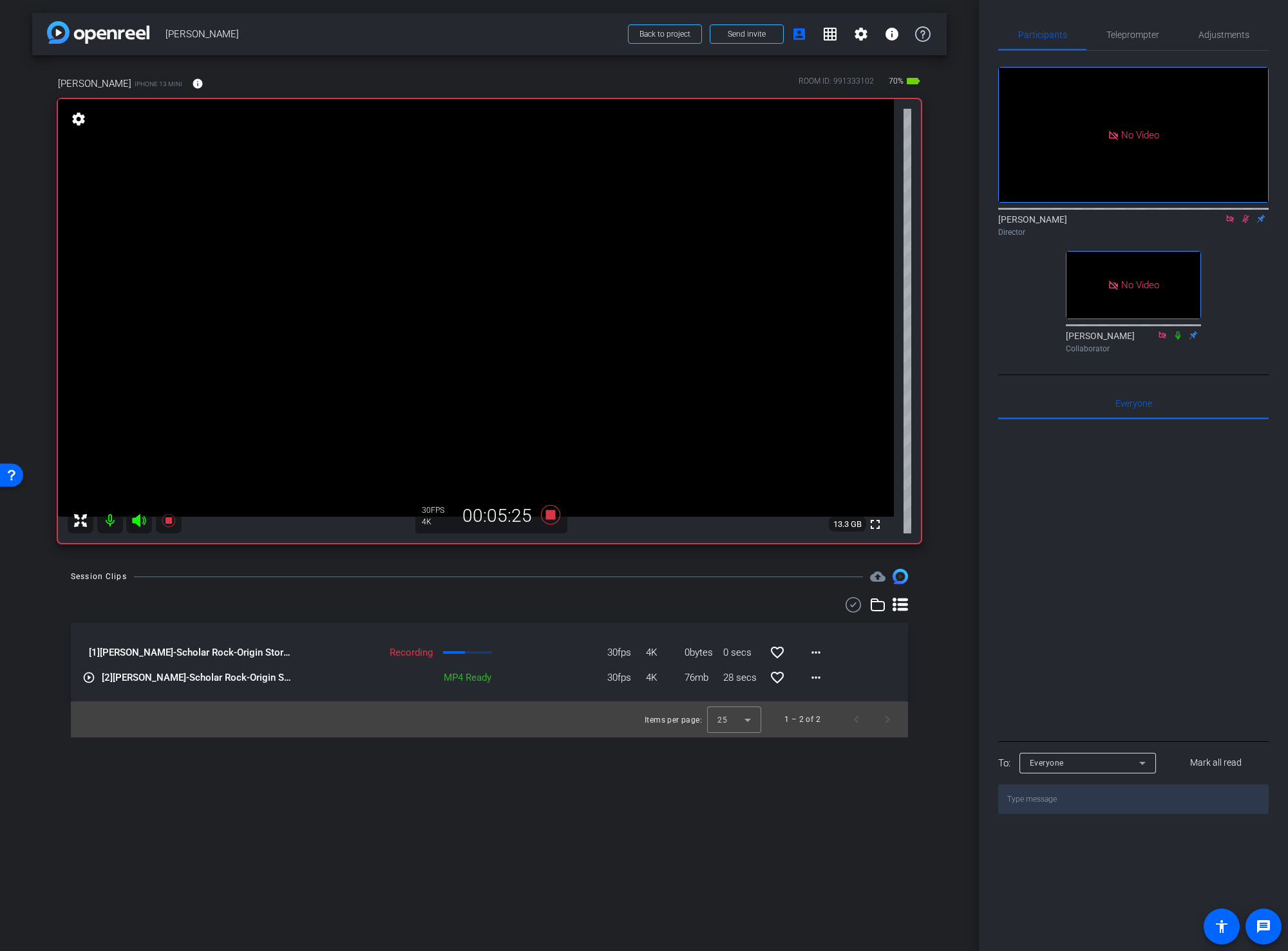
click at [566, 565] on div "arrow_back [PERSON_NAME] Back to project Send invite account_box grid_on settin…" at bounding box center [489, 476] width 979 height 951
click at [492, 572] on div "Session Clips cloud_upload" at bounding box center [489, 576] width 837 height 16
click at [939, 604] on div "Session Clips cloud_upload [1] [PERSON_NAME]-Scholar Rock-Origin Story-2025-09-…" at bounding box center [489, 653] width 915 height 169
click at [622, 570] on div "Session Clips cloud_upload" at bounding box center [489, 576] width 837 height 16
click at [548, 514] on icon at bounding box center [551, 515] width 19 height 19
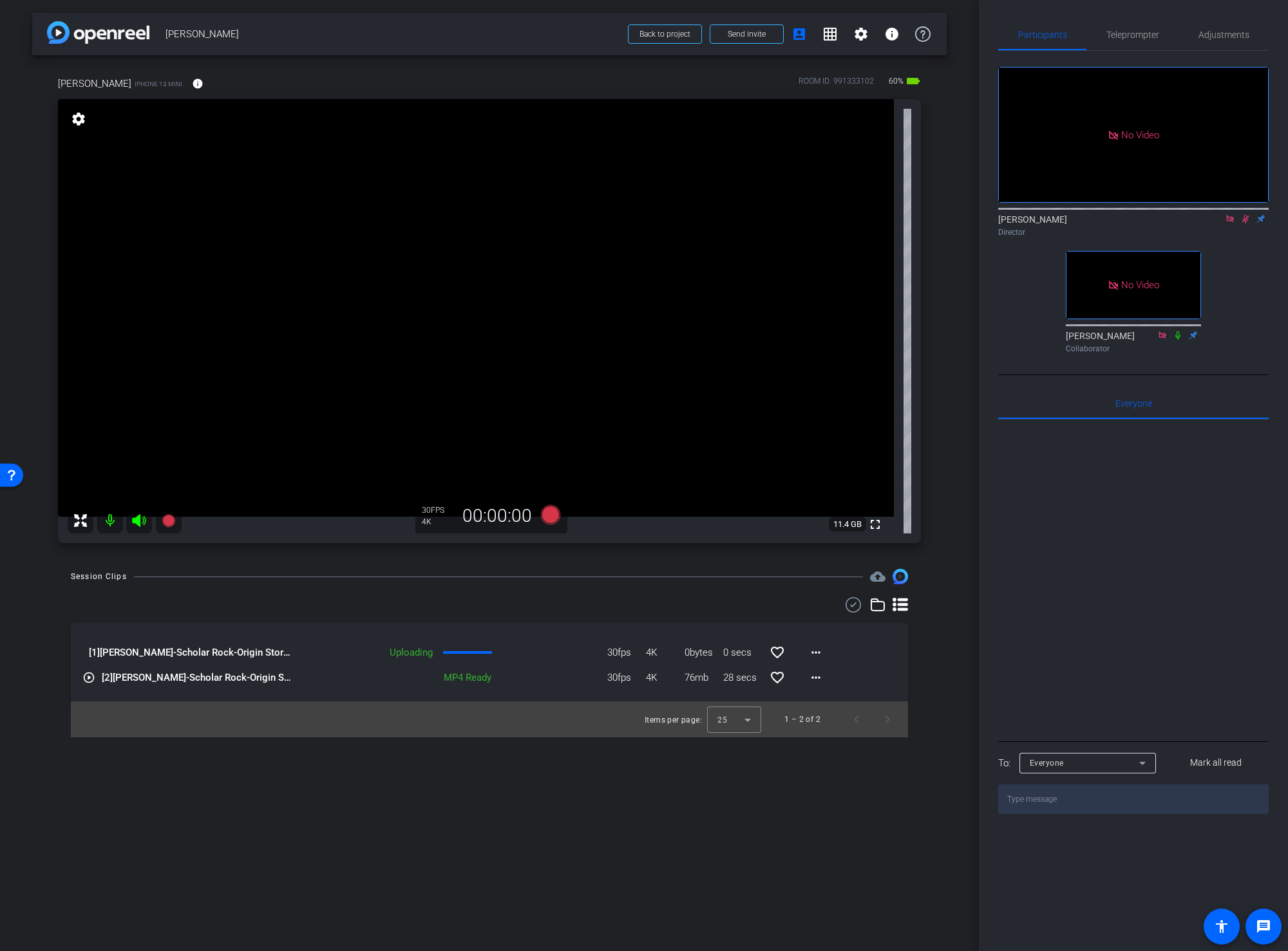
click at [1236, 223] on icon at bounding box center [1245, 219] width 10 height 9
click at [1228, 223] on icon at bounding box center [1229, 219] width 10 height 9
click at [941, 567] on div "arrow_back [PERSON_NAME] Back to project Send invite account_box grid_on settin…" at bounding box center [489, 476] width 979 height 951
drag, startPoint x: 460, startPoint y: 652, endPoint x: 491, endPoint y: 647, distance: 31.4
click at [490, 649] on div "Queued" at bounding box center [450, 653] width 94 height 15
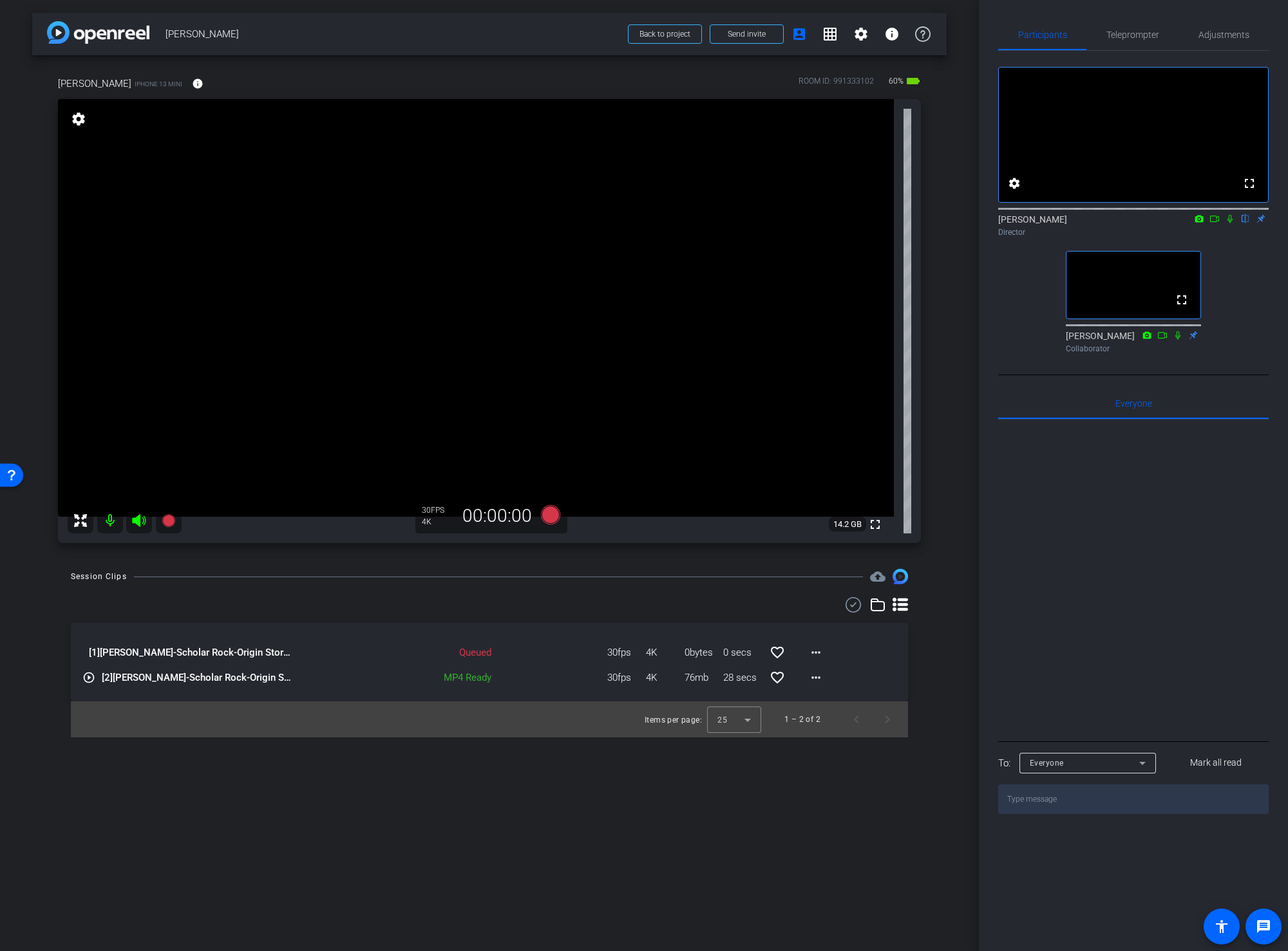
click at [498, 652] on div "Queued" at bounding box center [450, 653] width 313 height 15
drag, startPoint x: 495, startPoint y: 653, endPoint x: 452, endPoint y: 651, distance: 43.0
click at [452, 651] on div "Queued" at bounding box center [450, 653] width 94 height 15
click at [950, 653] on div "arrow_back [PERSON_NAME] Back to project Send invite account_box grid_on settin…" at bounding box center [489, 476] width 979 height 951
click at [816, 649] on mat-icon "more_horiz" at bounding box center [816, 653] width 16 height 16
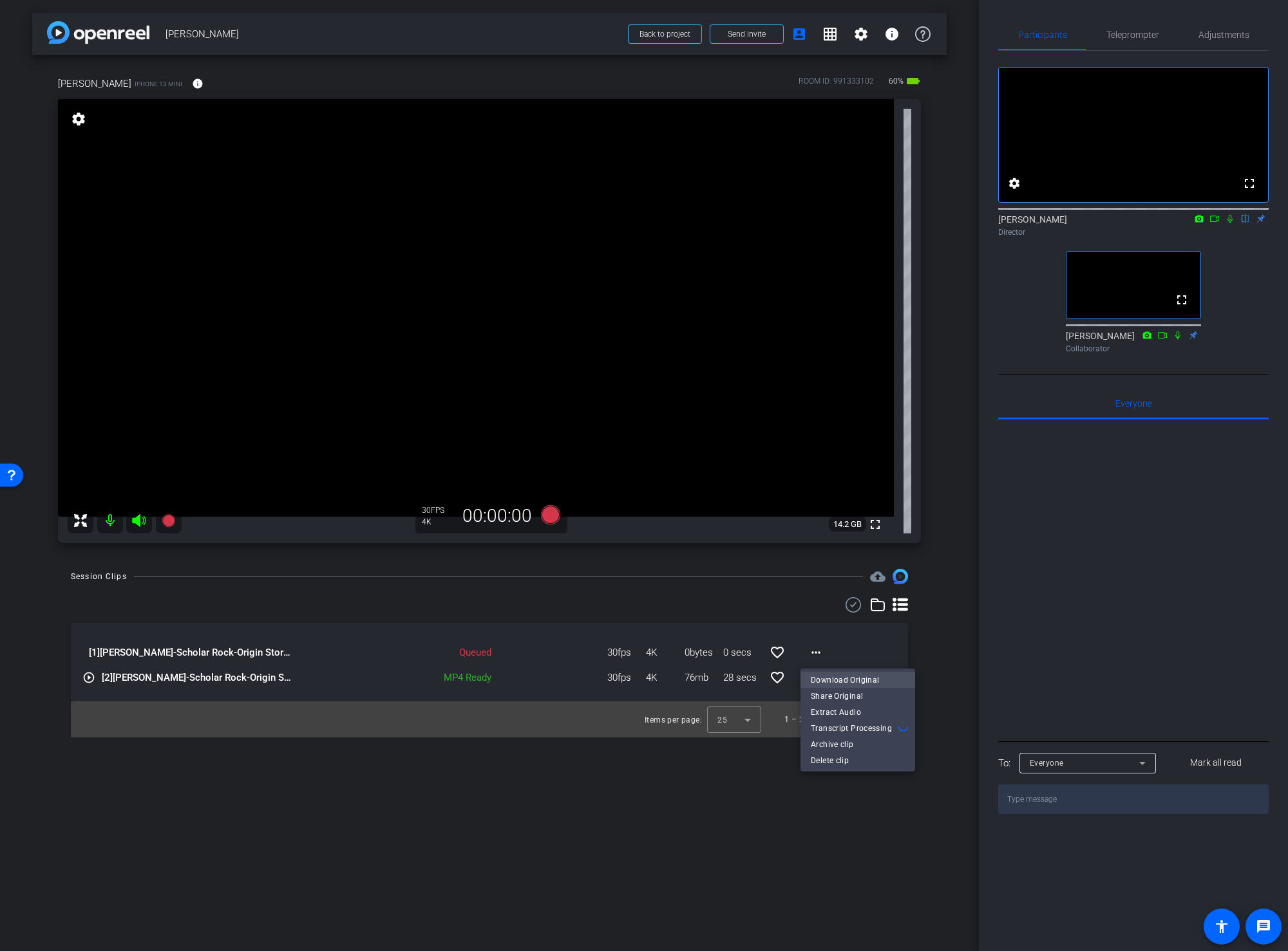
click at [827, 674] on span "Download Original" at bounding box center [857, 679] width 94 height 16
click at [932, 604] on div "Session Clips cloud_upload [1] [PERSON_NAME]-Scholar Rock-Origin Story-2025-09-…" at bounding box center [489, 653] width 915 height 169
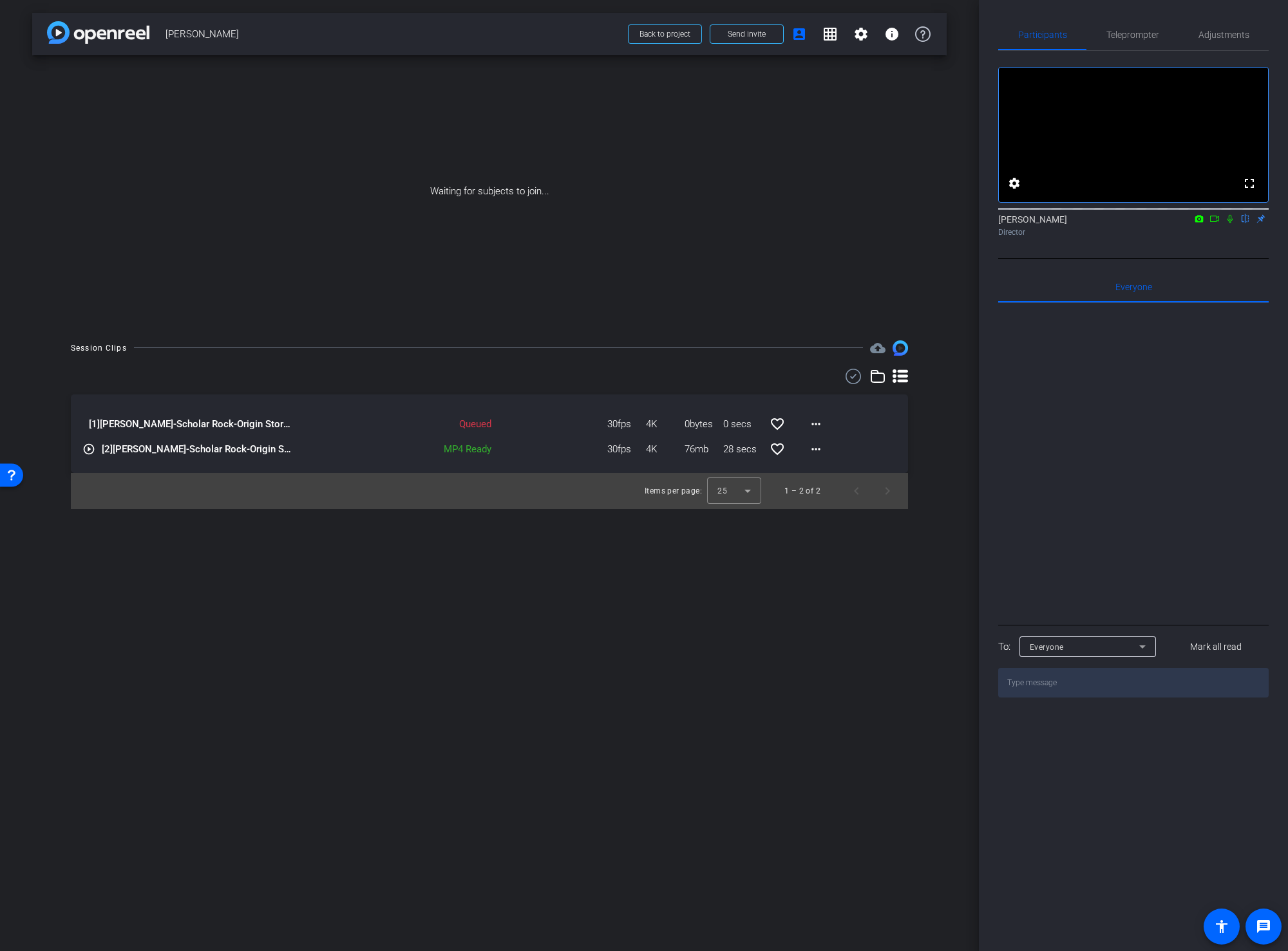
click at [1212, 223] on icon at bounding box center [1214, 219] width 10 height 9
click at [1236, 223] on icon at bounding box center [1245, 219] width 10 height 9
click at [811, 450] on mat-icon "more_horiz" at bounding box center [816, 449] width 16 height 16
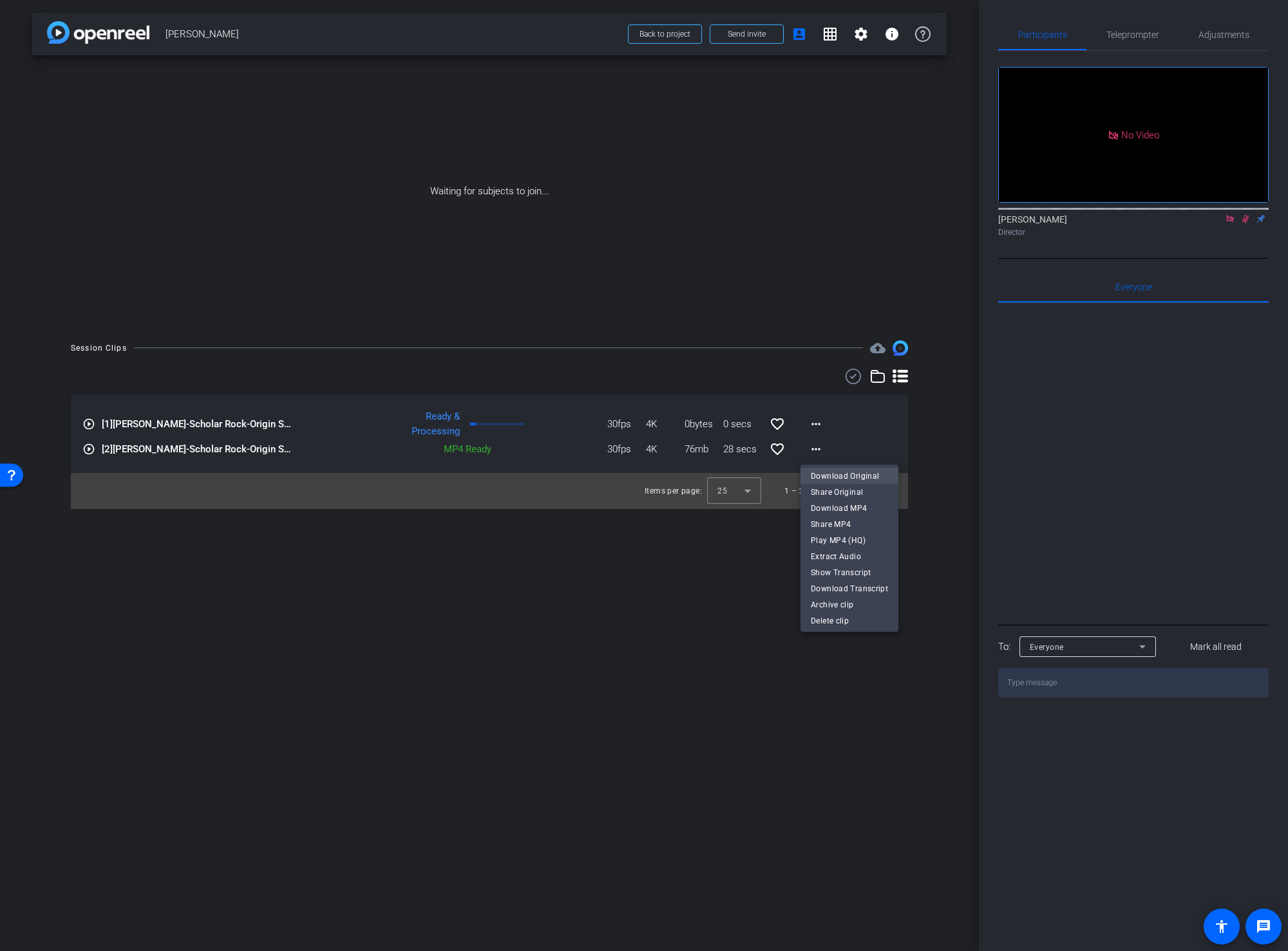
click at [819, 468] on button "Download Original" at bounding box center [849, 476] width 98 height 16
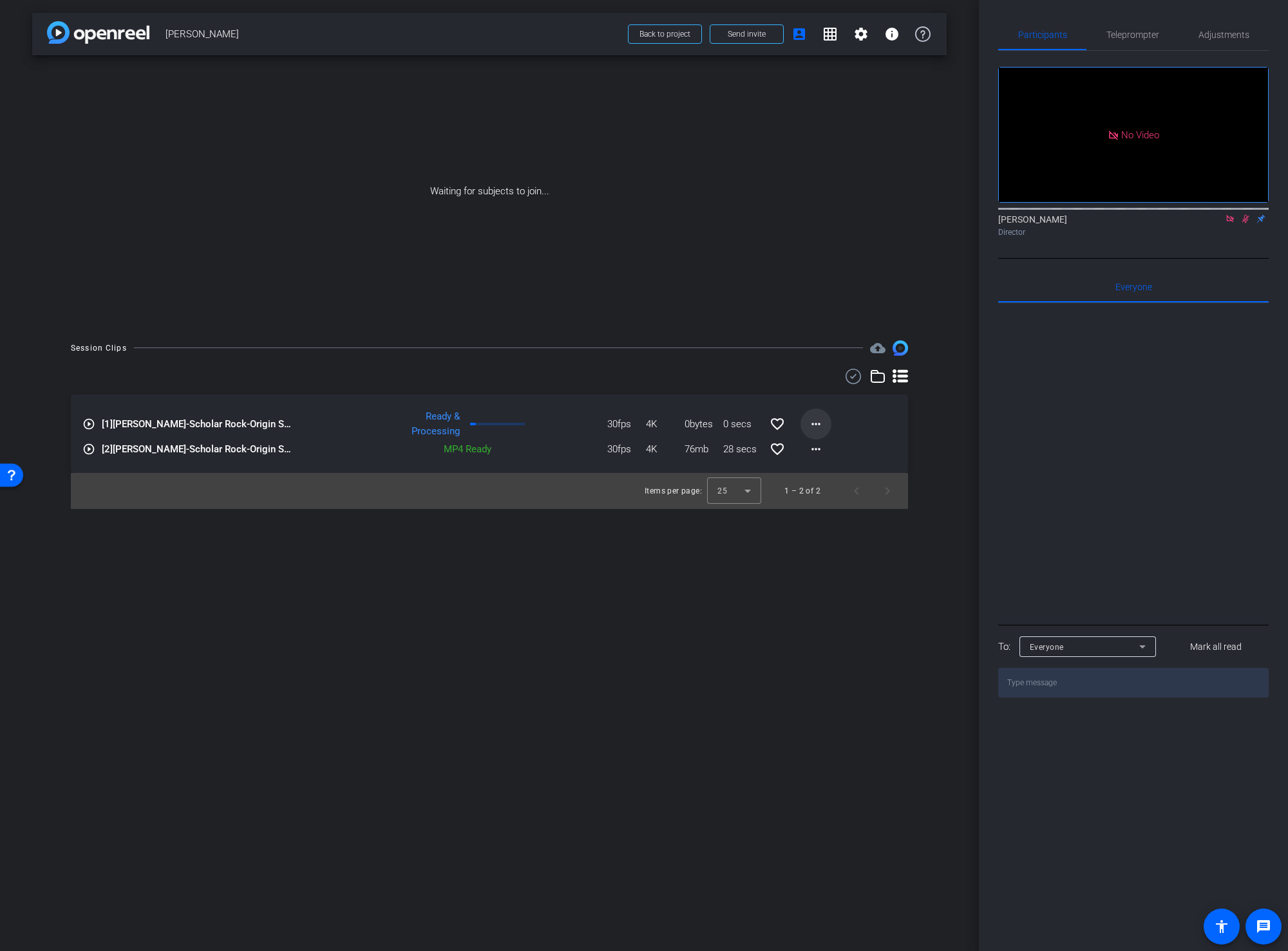
click at [809, 420] on mat-icon "more_horiz" at bounding box center [816, 424] width 16 height 16
click at [812, 446] on span "Download Original" at bounding box center [848, 451] width 77 height 16
